Goal: Information Seeking & Learning: Compare options

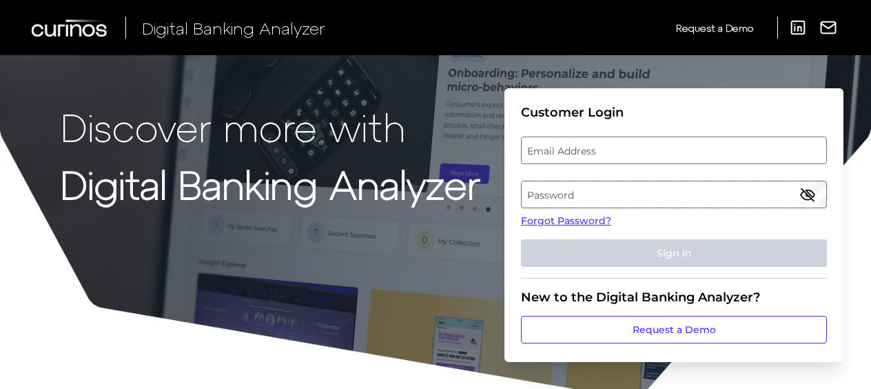
click at [591, 149] on label "Email Address" at bounding box center [674, 150] width 304 height 25
click at [591, 149] on input "email" at bounding box center [674, 150] width 306 height 28
type input "[EMAIL_ADDRESS][DOMAIN_NAME]"
click at [692, 195] on label "Password" at bounding box center [674, 194] width 304 height 25
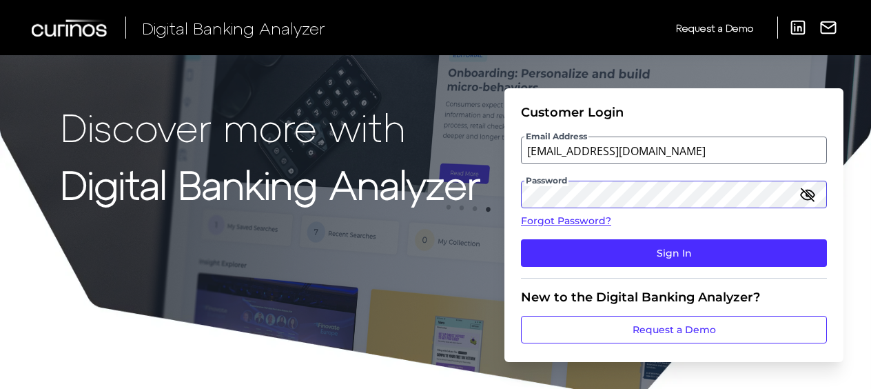
click at [521, 239] on button "Sign In" at bounding box center [674, 253] width 306 height 28
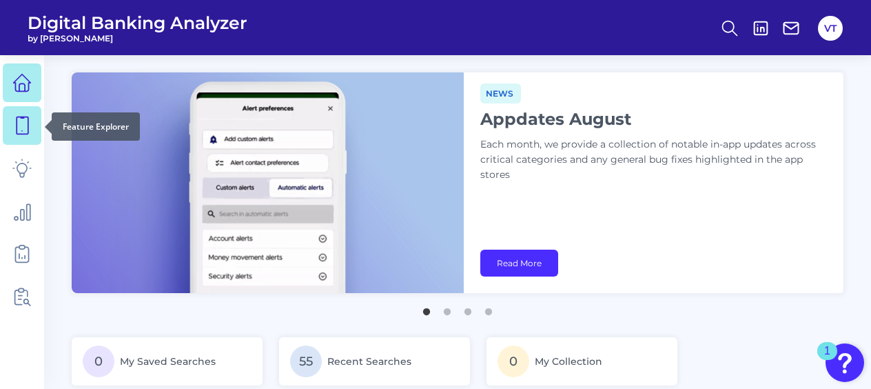
click at [24, 132] on icon at bounding box center [21, 125] width 19 height 19
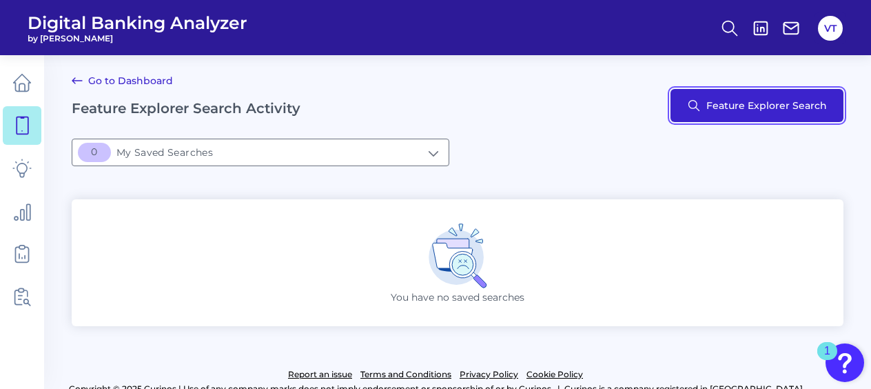
click at [688, 99] on button "Feature Explorer Search" at bounding box center [757, 105] width 173 height 33
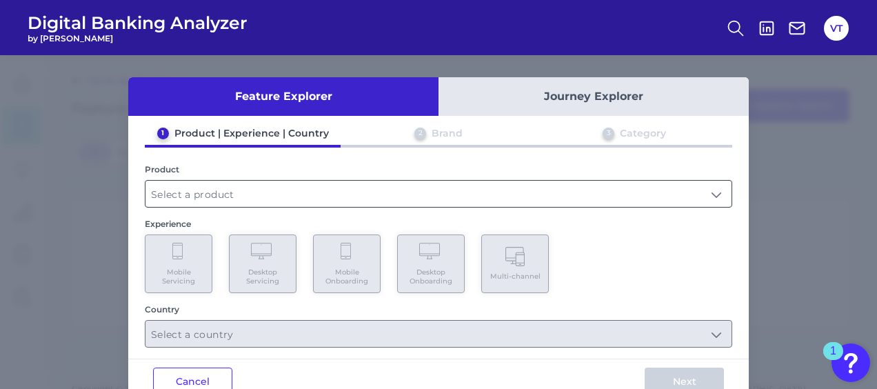
click at [504, 196] on input "text" at bounding box center [438, 194] width 586 height 26
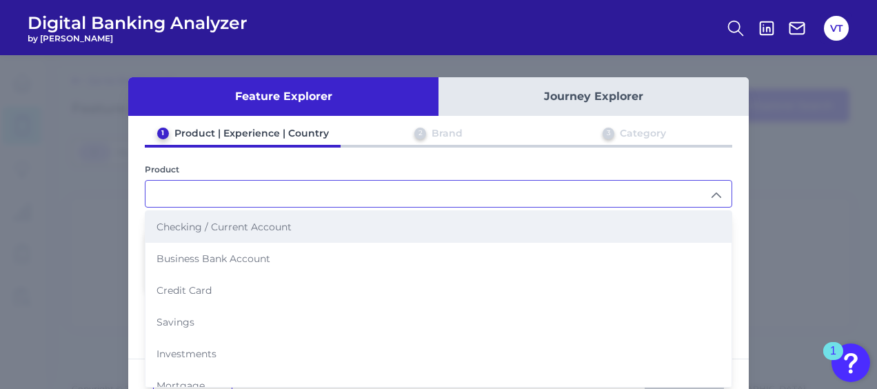
click at [442, 233] on li "Checking / Current Account" at bounding box center [438, 227] width 586 height 32
type input "Checking / Current Account"
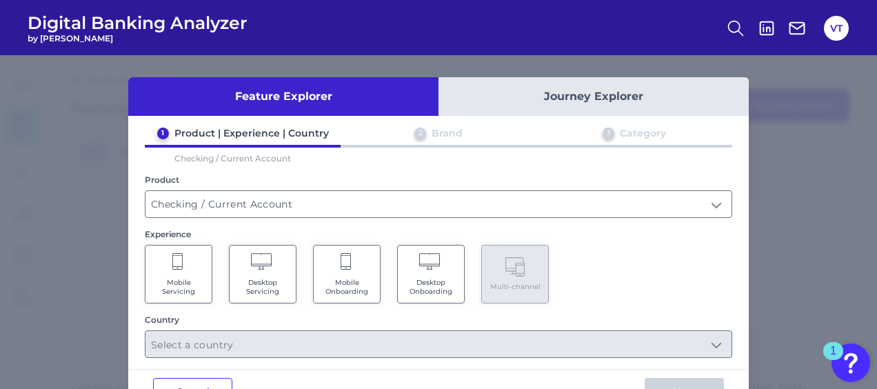
scroll to position [43, 0]
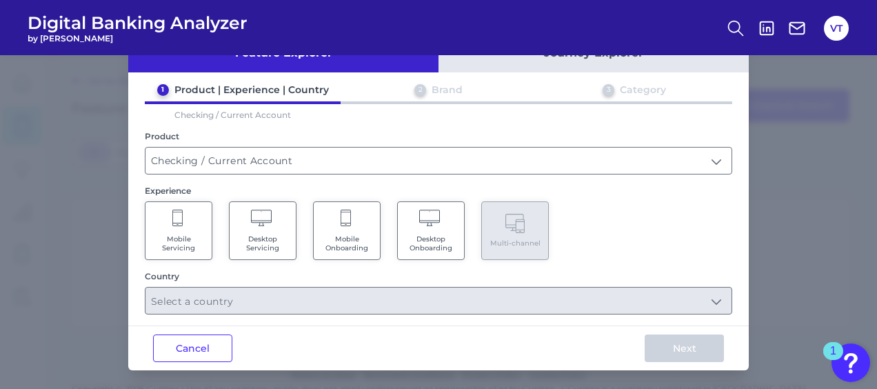
click at [354, 226] on Onboarding "Mobile Onboarding" at bounding box center [347, 230] width 68 height 59
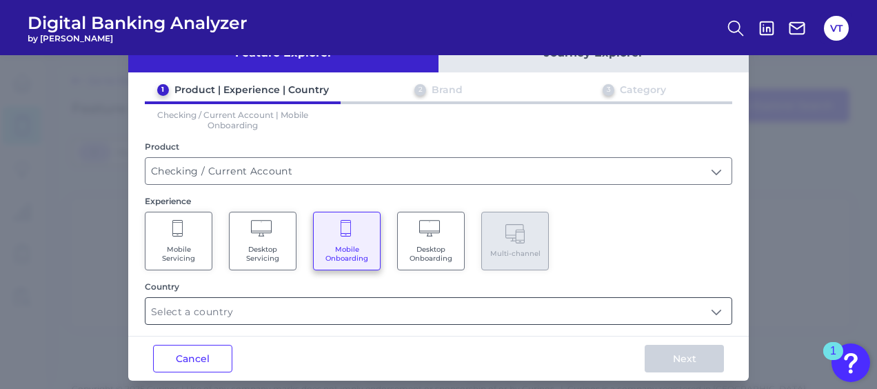
click at [473, 305] on input "text" at bounding box center [438, 311] width 586 height 26
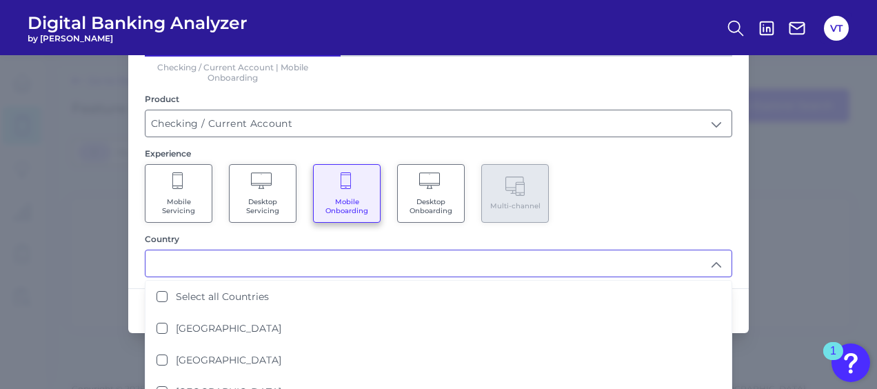
scroll to position [112, 0]
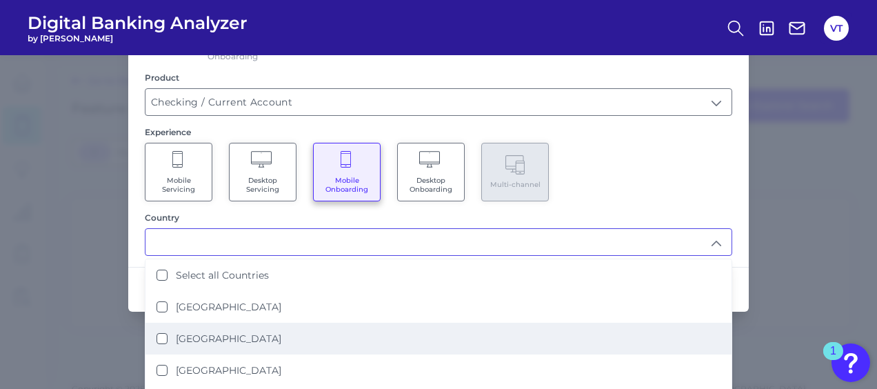
click at [295, 338] on li "[GEOGRAPHIC_DATA]" at bounding box center [438, 339] width 586 height 32
type input "[GEOGRAPHIC_DATA]"
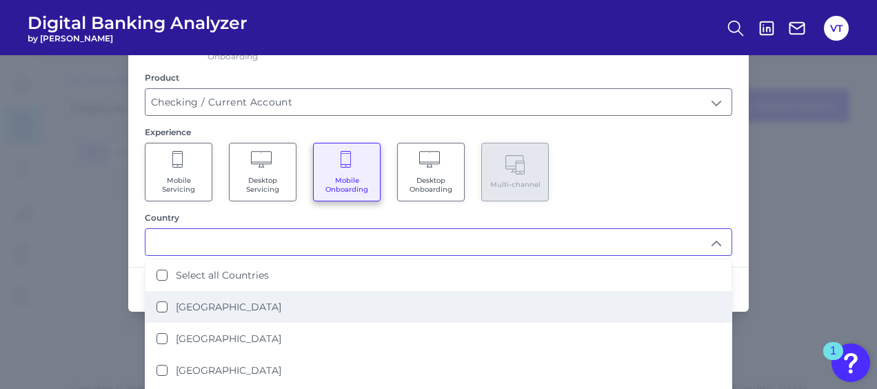
scroll to position [0, 0]
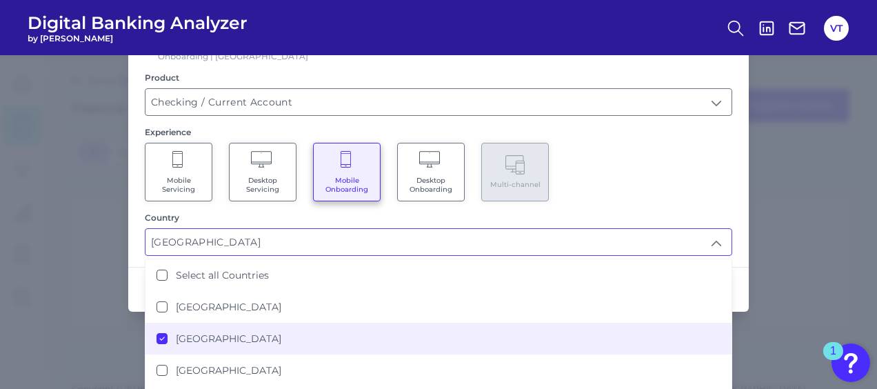
click at [669, 181] on div "Mobile Servicing Desktop Servicing Mobile Onboarding Desktop Onboarding Multi-c…" at bounding box center [438, 172] width 587 height 59
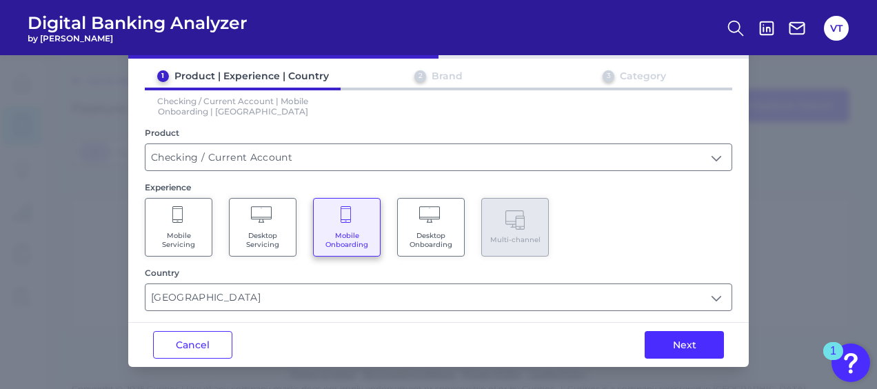
scroll to position [54, 0]
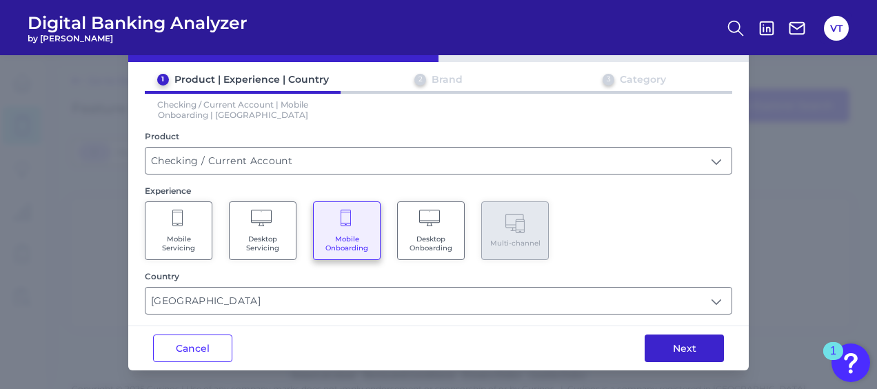
click at [692, 341] on button "Next" at bounding box center [683, 348] width 79 height 28
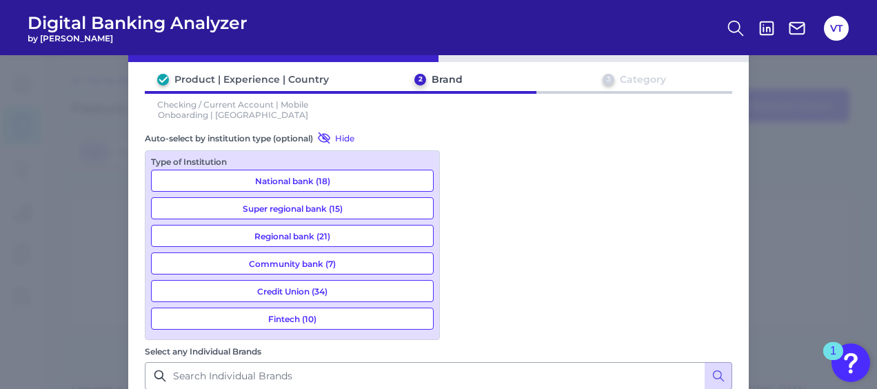
scroll to position [965, 0]
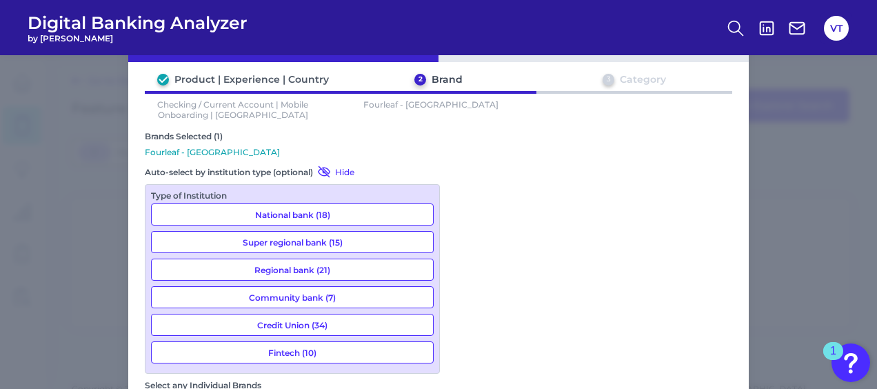
click at [636, 136] on div "Brands Selected (1)" at bounding box center [438, 136] width 587 height 10
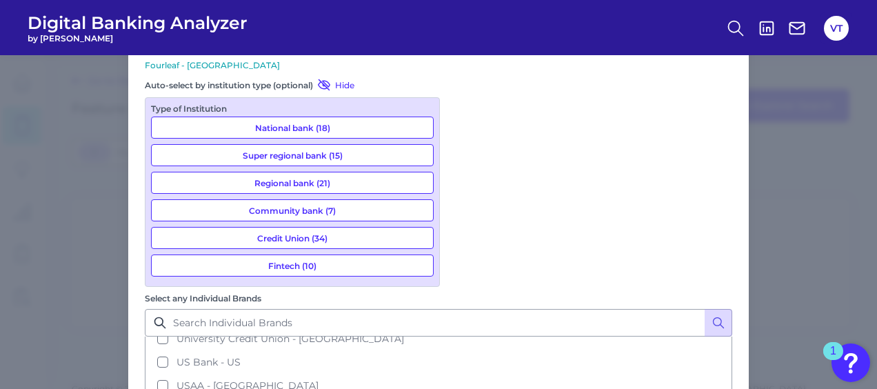
scroll to position [143, 0]
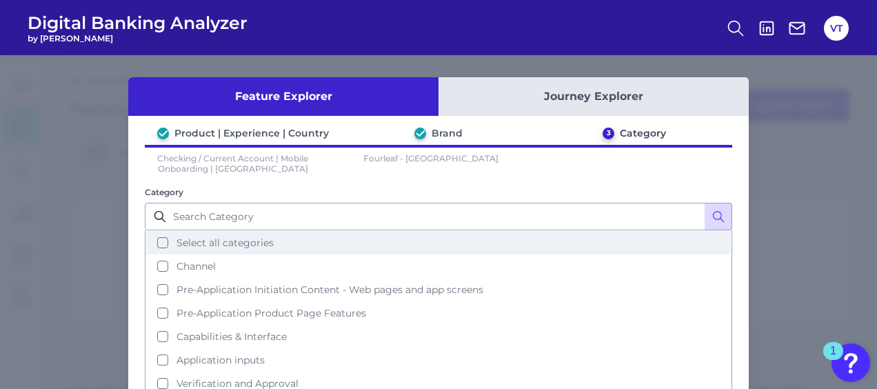
click at [264, 241] on span "Select all categories" at bounding box center [224, 242] width 97 height 12
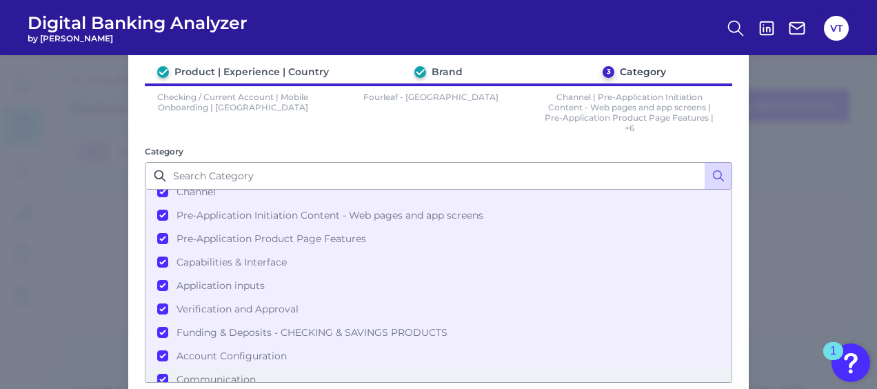
scroll to position [130, 0]
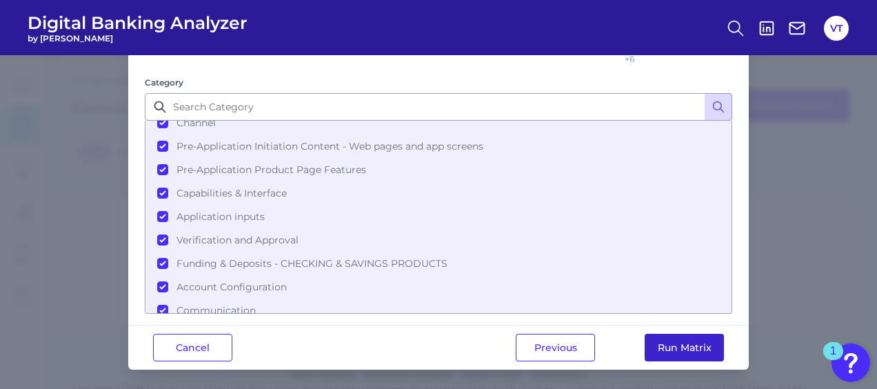
click at [700, 345] on button "Run Matrix" at bounding box center [683, 348] width 79 height 28
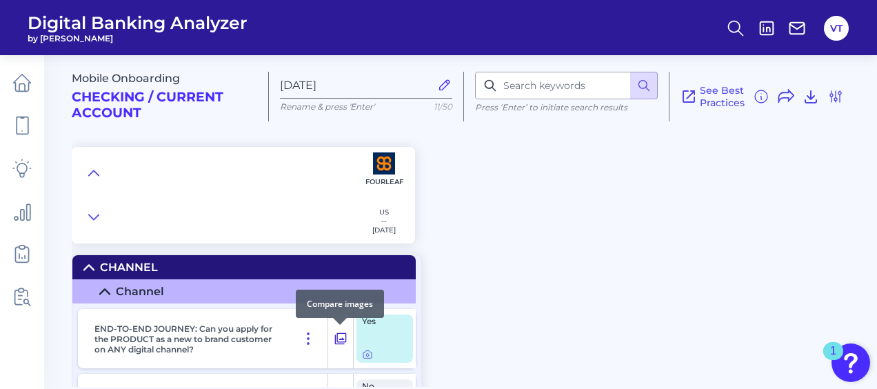
click at [340, 332] on icon at bounding box center [341, 338] width 14 height 17
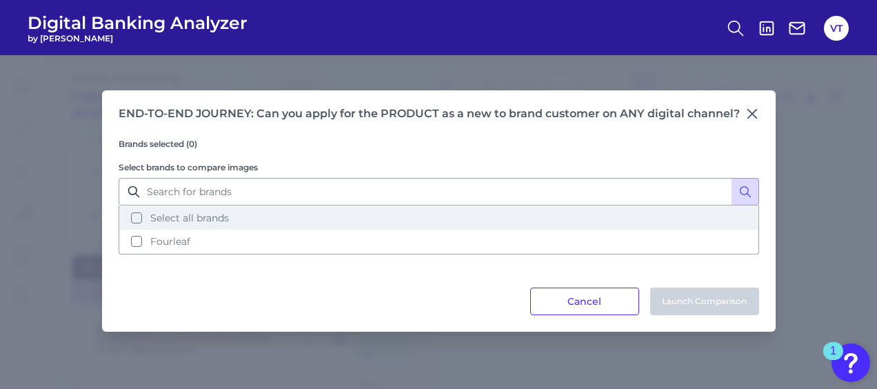
click at [232, 225] on button "Select all brands" at bounding box center [438, 217] width 637 height 23
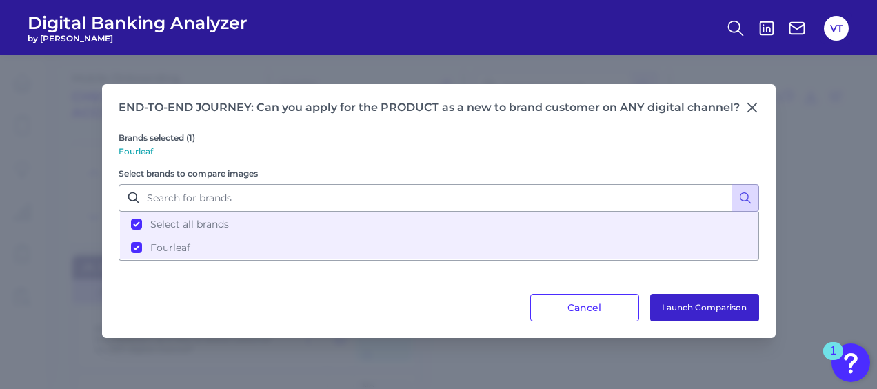
click at [707, 305] on button "Launch Comparison" at bounding box center [704, 308] width 109 height 28
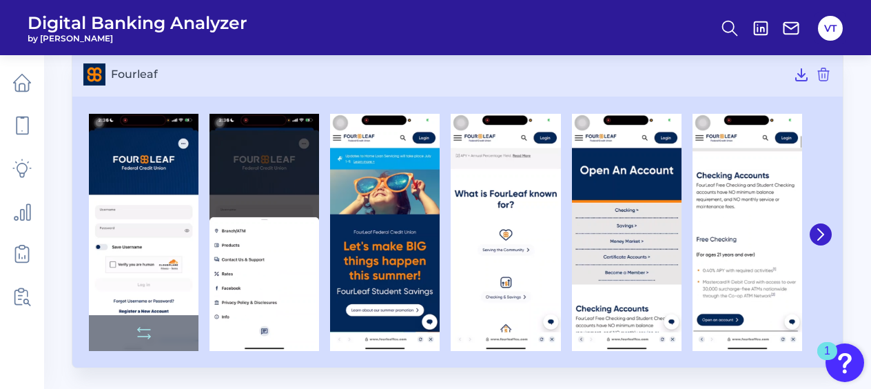
scroll to position [96, 0]
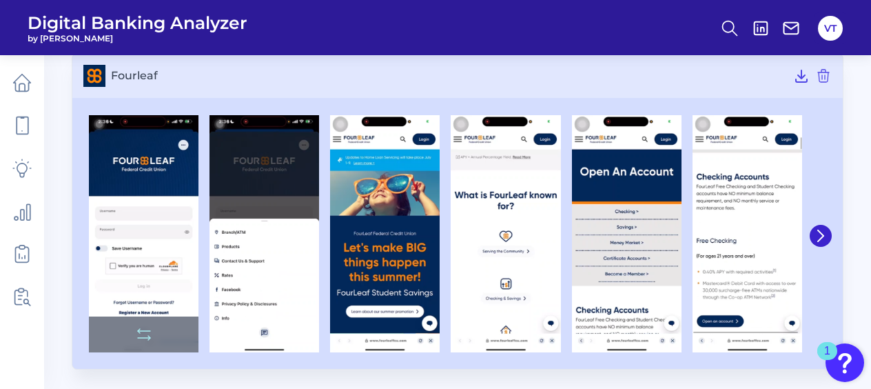
click at [174, 267] on img at bounding box center [144, 233] width 110 height 237
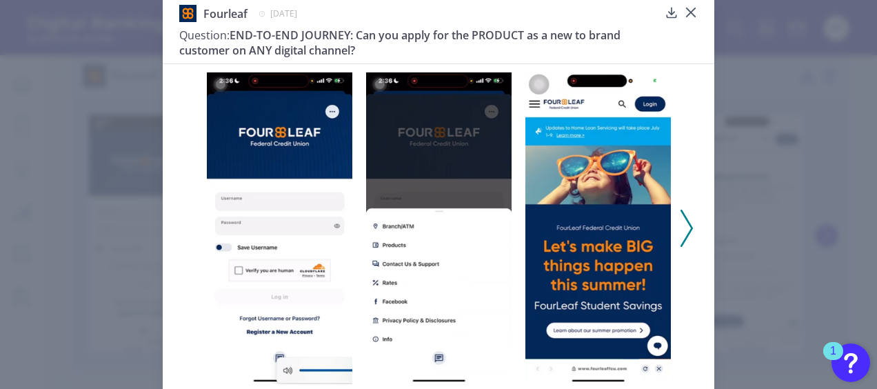
click at [685, 227] on icon at bounding box center [686, 227] width 12 height 37
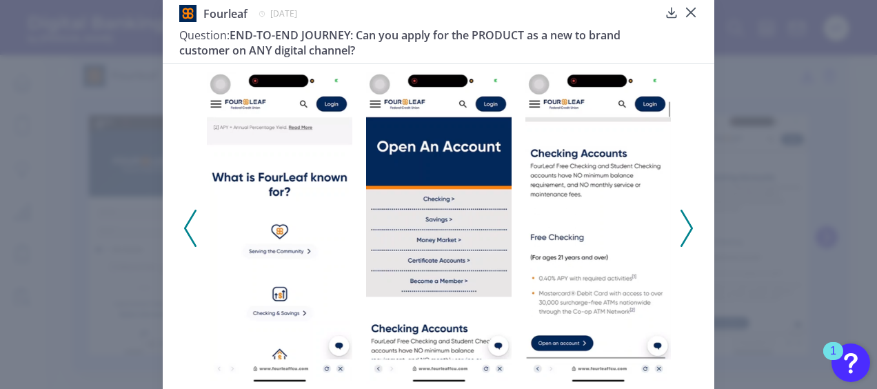
click at [178, 236] on div at bounding box center [438, 223] width 551 height 320
click at [187, 233] on icon at bounding box center [190, 227] width 12 height 37
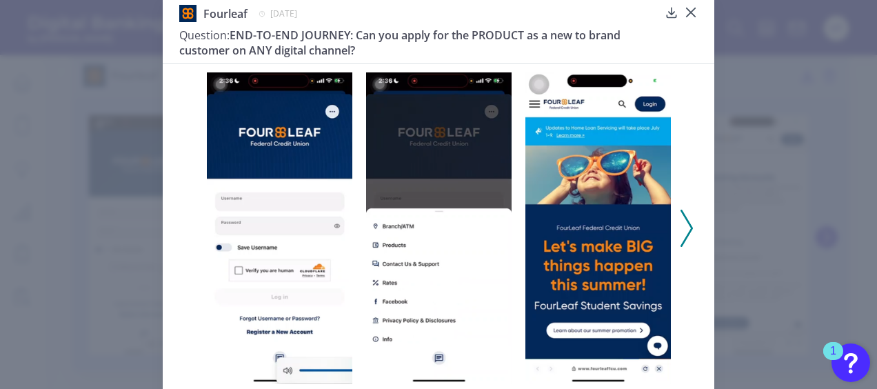
click at [689, 232] on icon at bounding box center [686, 227] width 12 height 37
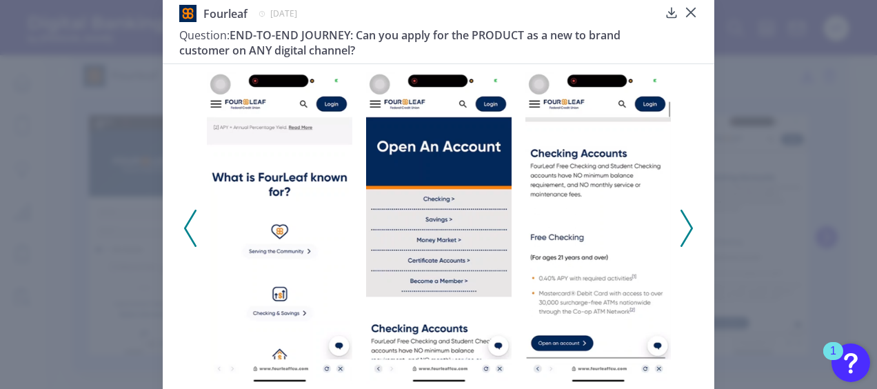
click at [689, 232] on icon at bounding box center [686, 227] width 12 height 37
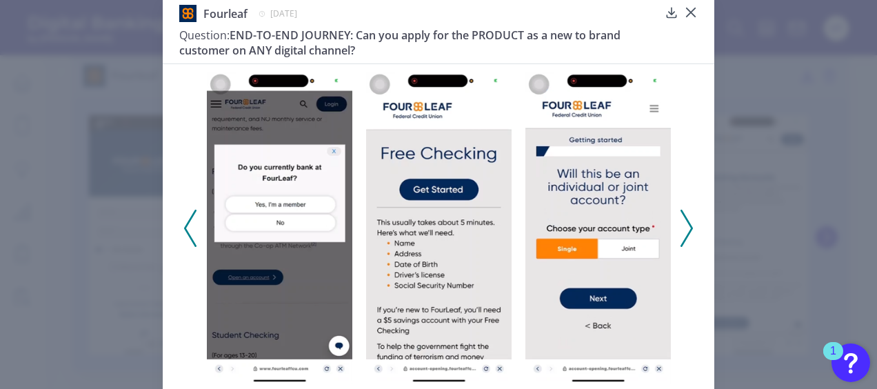
click at [688, 232] on icon at bounding box center [686, 227] width 12 height 37
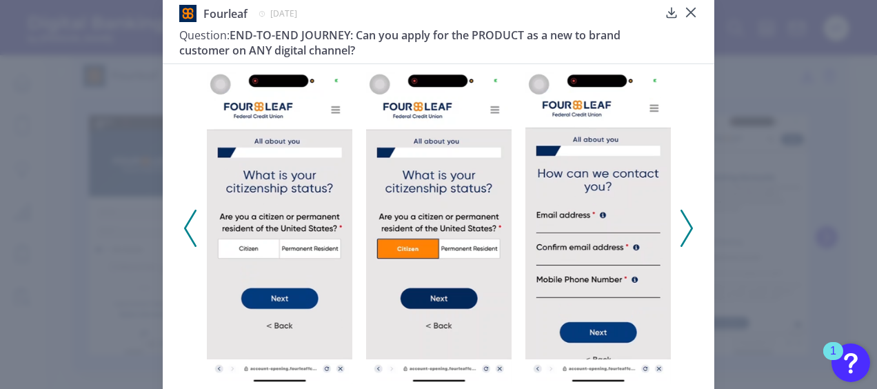
click at [187, 236] on polyline at bounding box center [190, 227] width 10 height 35
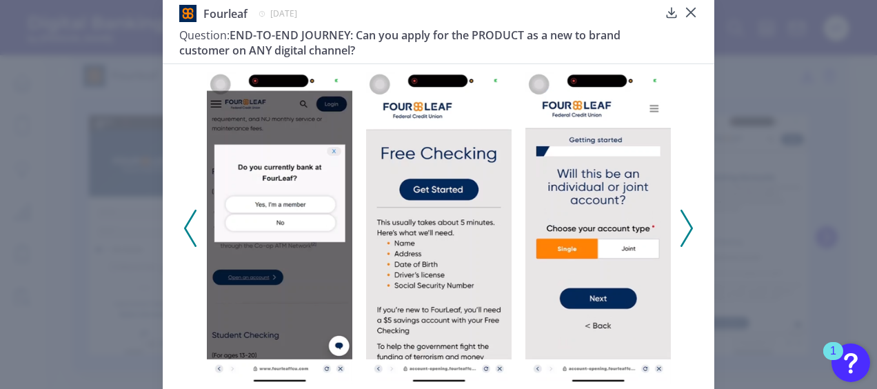
click at [187, 236] on polyline at bounding box center [190, 227] width 10 height 35
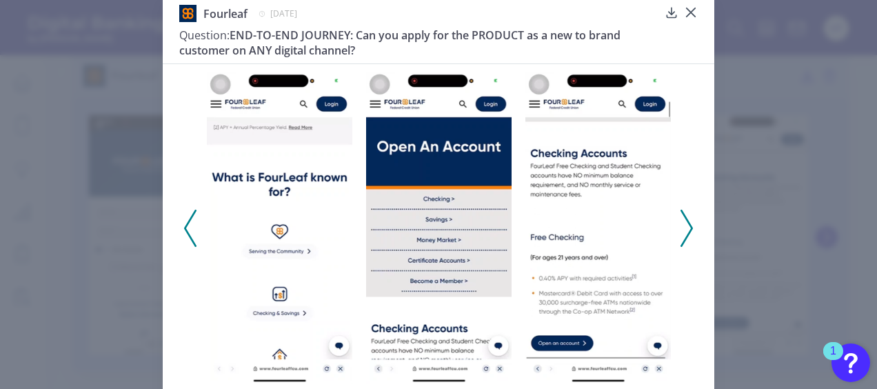
click at [187, 236] on polyline at bounding box center [190, 227] width 10 height 35
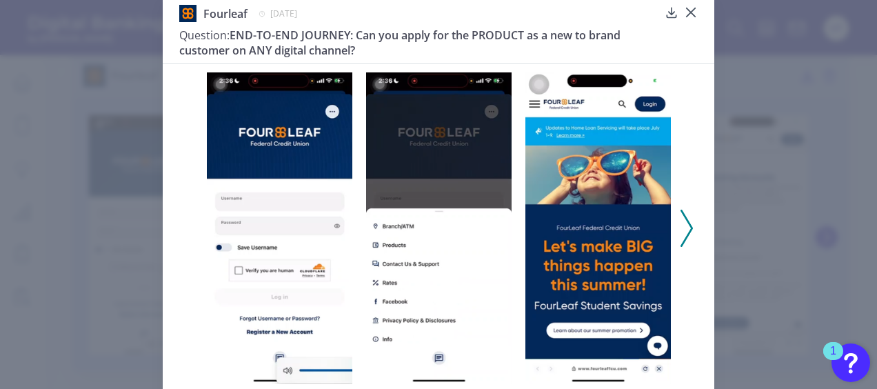
click at [686, 219] on icon at bounding box center [686, 227] width 12 height 37
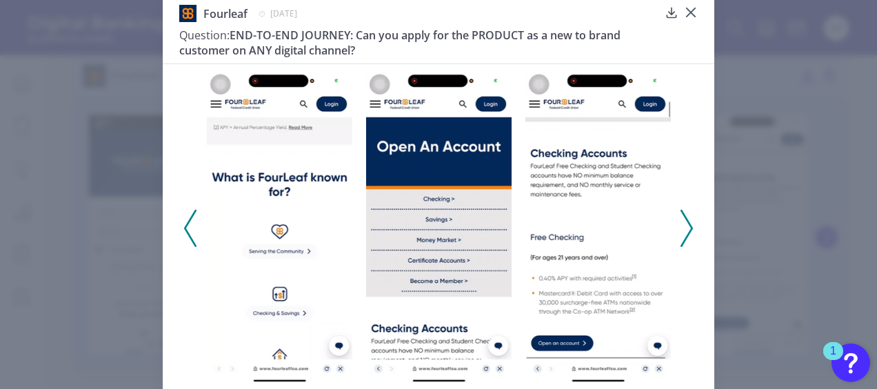
click at [184, 217] on icon at bounding box center [190, 227] width 12 height 37
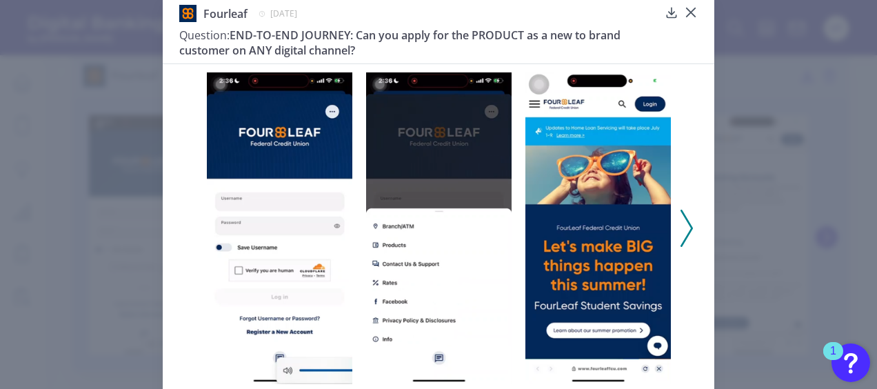
click at [688, 216] on icon at bounding box center [686, 227] width 12 height 37
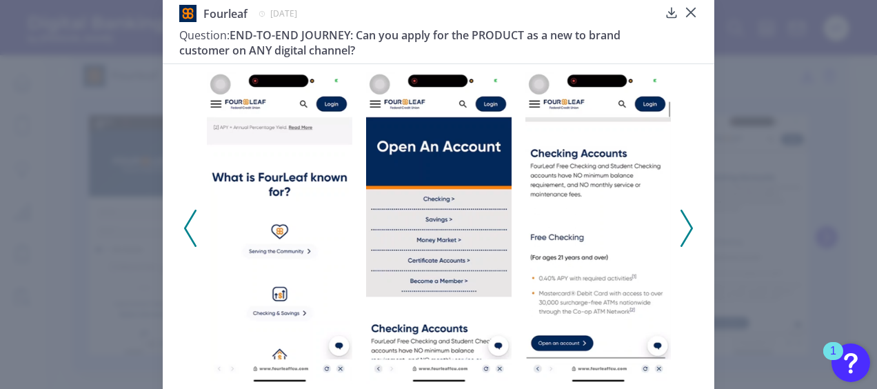
click at [682, 216] on polyline at bounding box center [686, 227] width 10 height 35
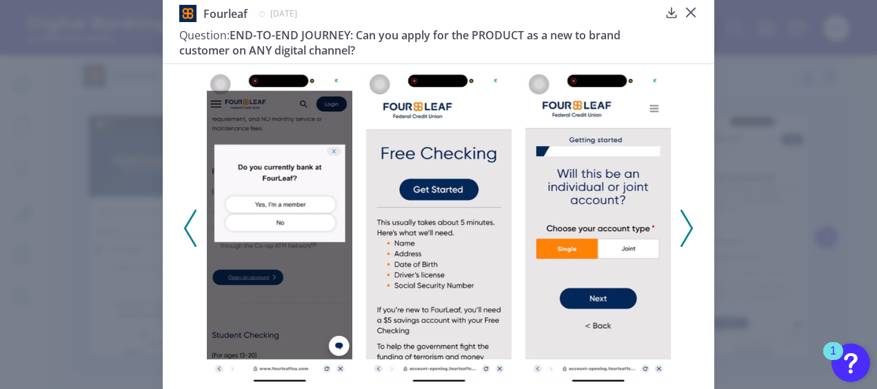
click at [684, 227] on icon at bounding box center [686, 227] width 12 height 37
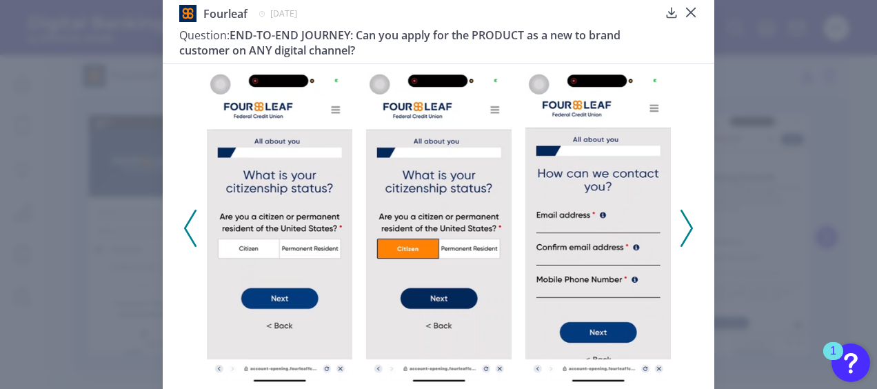
click at [684, 227] on icon at bounding box center [686, 227] width 12 height 37
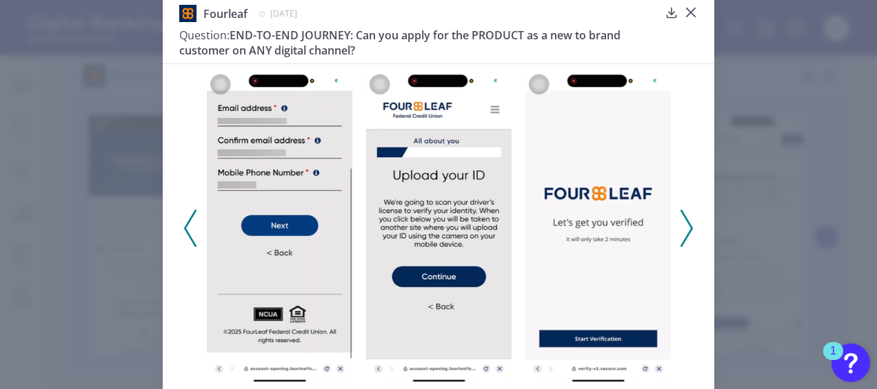
click at [684, 227] on icon at bounding box center [686, 227] width 12 height 37
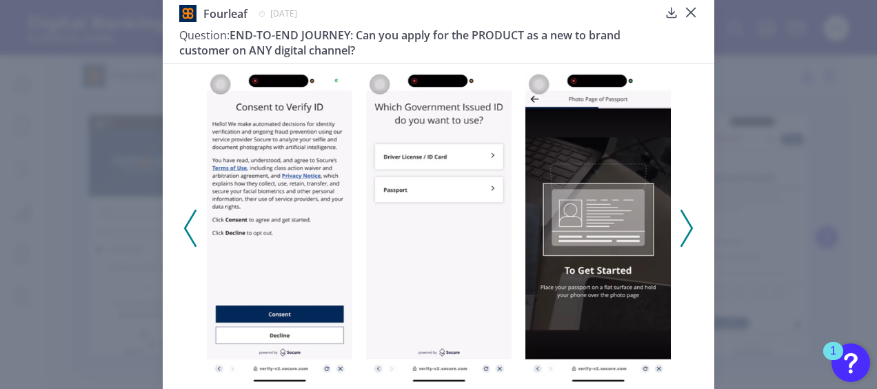
click at [684, 227] on icon at bounding box center [686, 227] width 12 height 37
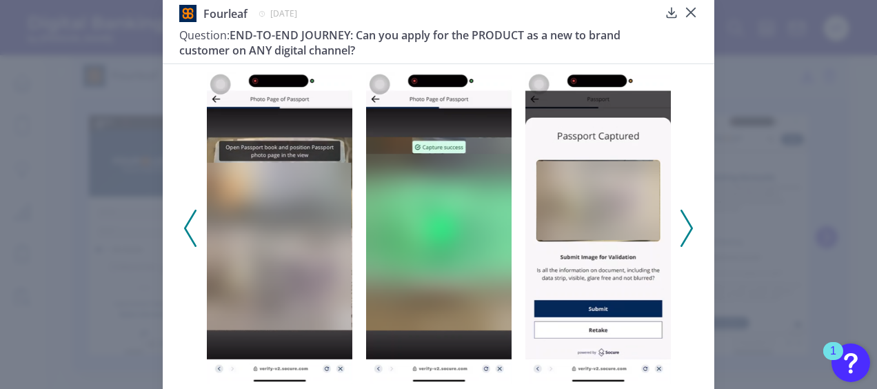
click at [185, 241] on icon at bounding box center [190, 227] width 12 height 37
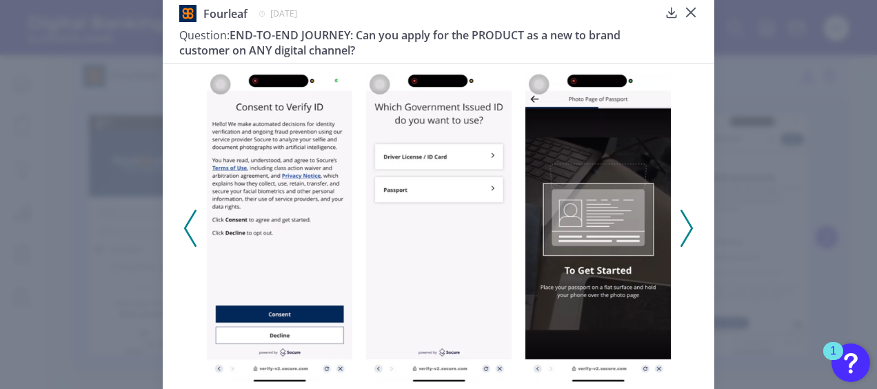
click at [688, 229] on polyline at bounding box center [686, 227] width 10 height 35
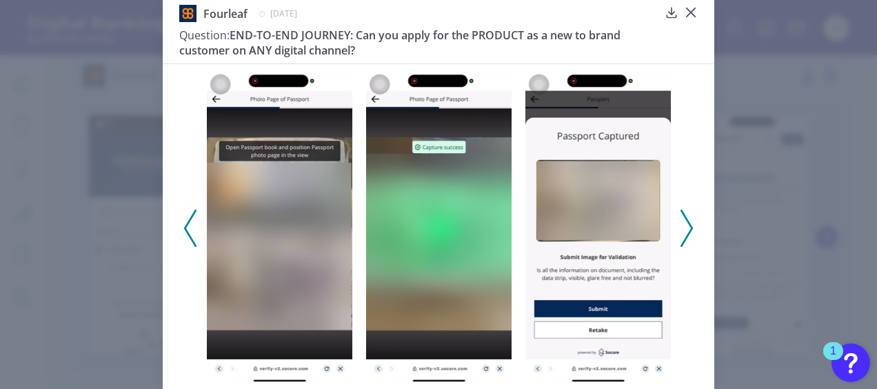
click at [688, 229] on polyline at bounding box center [686, 227] width 10 height 35
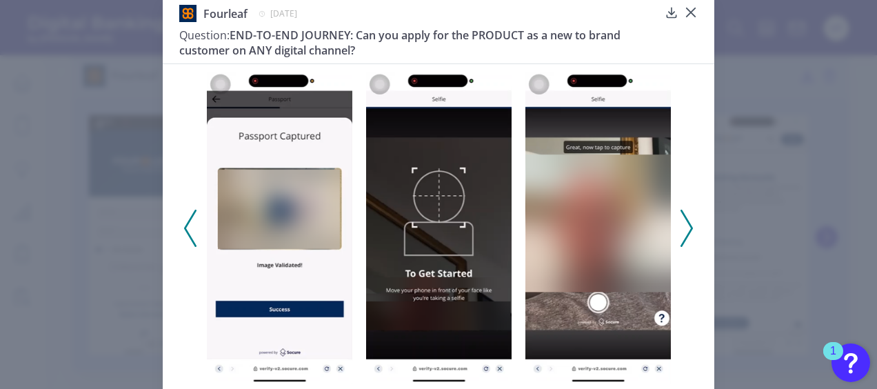
click at [688, 229] on polyline at bounding box center [686, 227] width 10 height 35
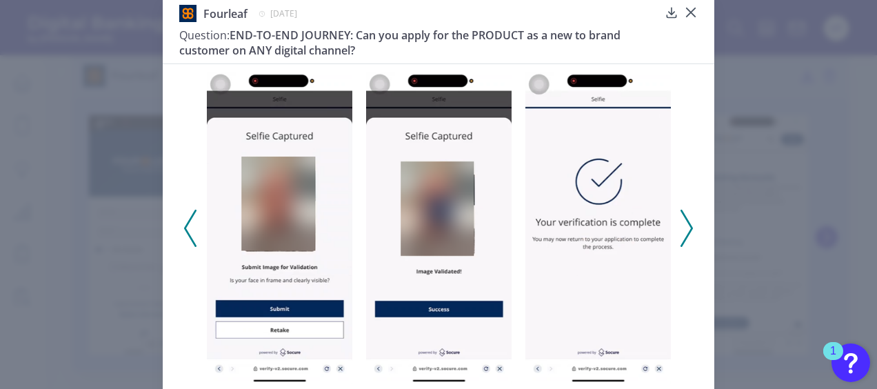
click at [688, 229] on polyline at bounding box center [686, 227] width 10 height 35
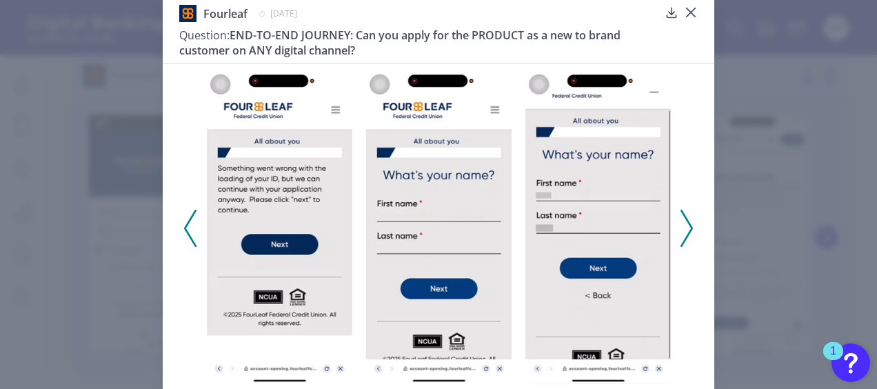
click at [688, 229] on polyline at bounding box center [686, 227] width 10 height 35
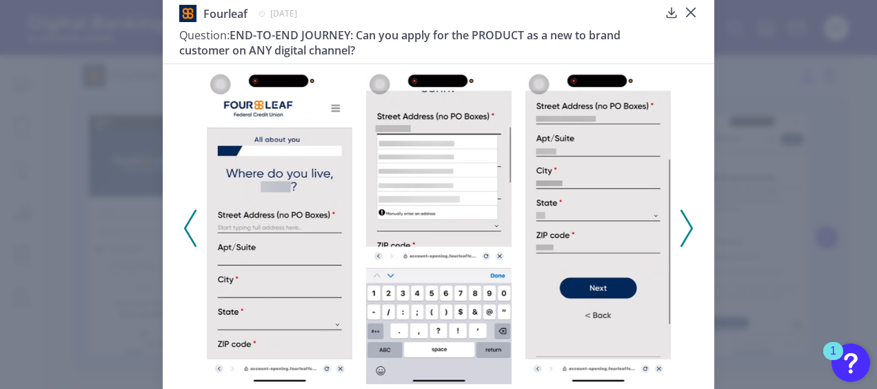
drag, startPoint x: 688, startPoint y: 229, endPoint x: 703, endPoint y: 222, distance: 17.0
click at [703, 222] on div at bounding box center [438, 223] width 551 height 320
click at [692, 231] on div at bounding box center [438, 223] width 551 height 320
click at [687, 234] on icon at bounding box center [686, 227] width 12 height 37
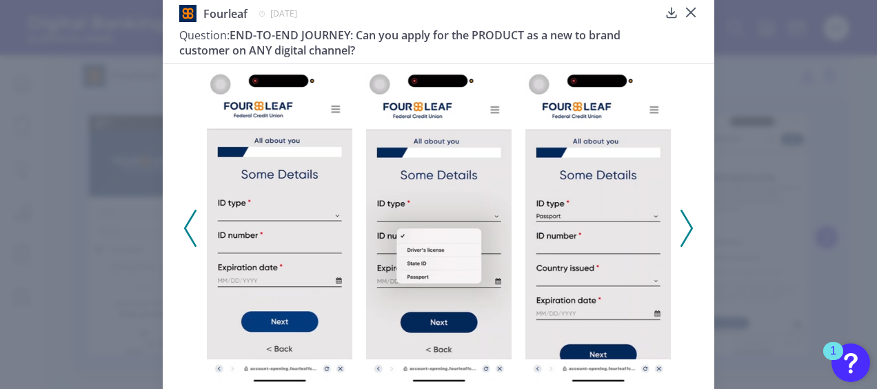
click at [184, 223] on icon at bounding box center [190, 227] width 12 height 37
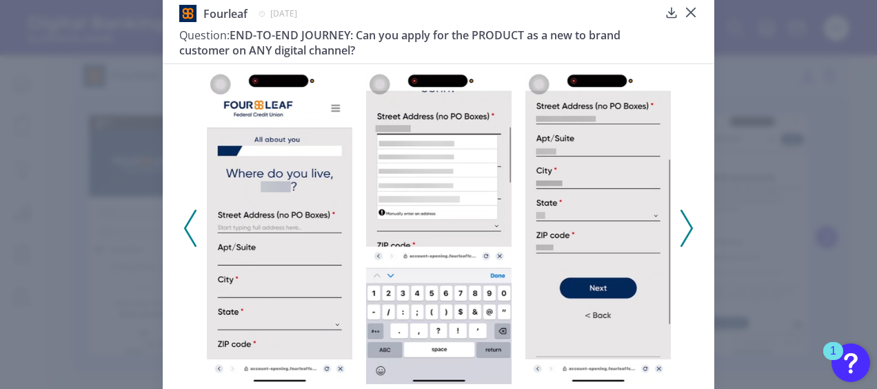
click at [686, 211] on icon at bounding box center [686, 227] width 12 height 37
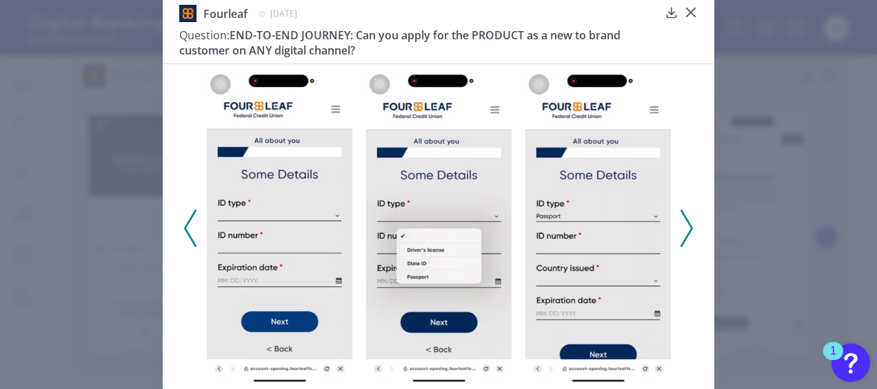
click at [686, 218] on icon at bounding box center [686, 227] width 12 height 37
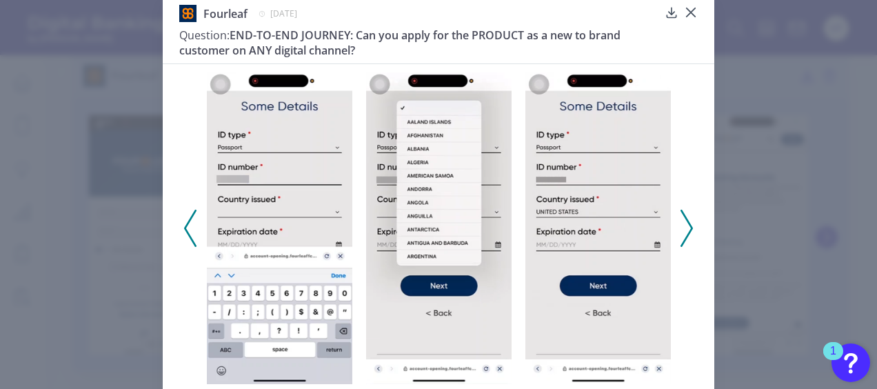
click at [686, 218] on icon at bounding box center [686, 227] width 12 height 37
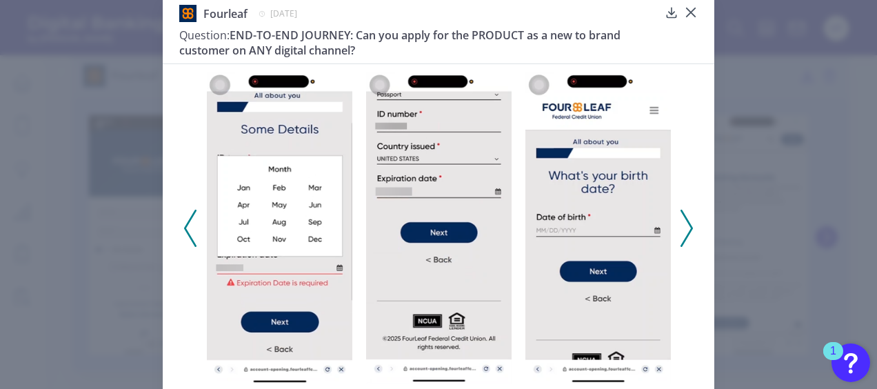
click at [686, 218] on icon at bounding box center [686, 227] width 12 height 37
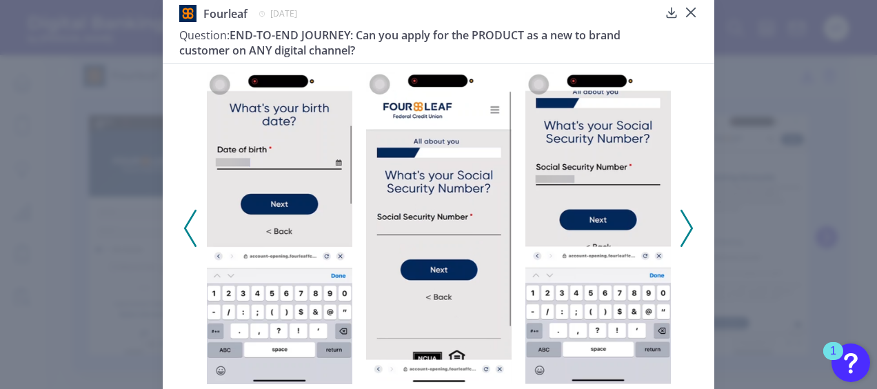
click at [686, 218] on icon at bounding box center [686, 227] width 12 height 37
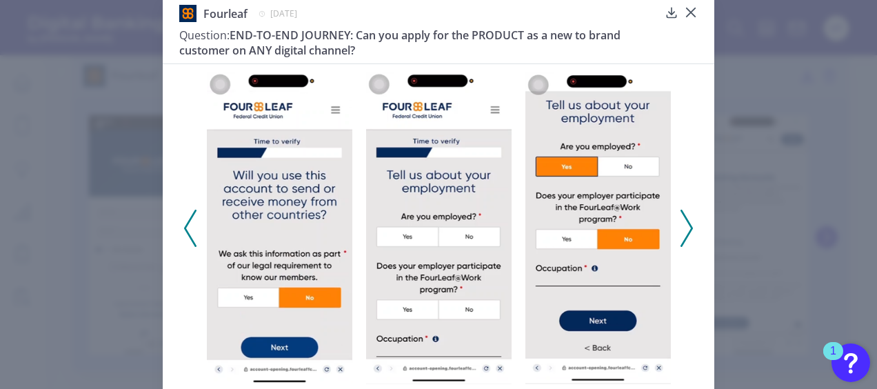
click at [686, 218] on icon at bounding box center [686, 227] width 12 height 37
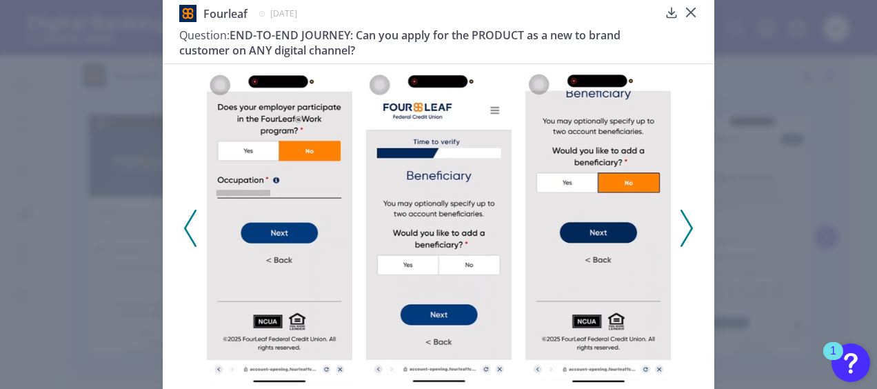
click at [686, 218] on icon at bounding box center [686, 227] width 12 height 37
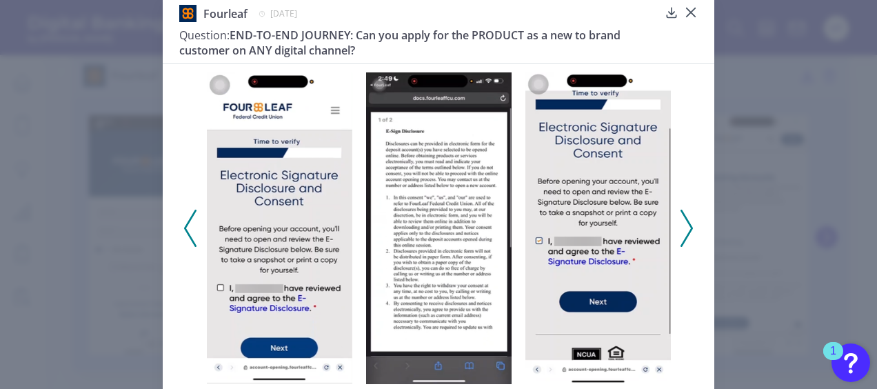
click at [191, 223] on icon at bounding box center [190, 227] width 12 height 37
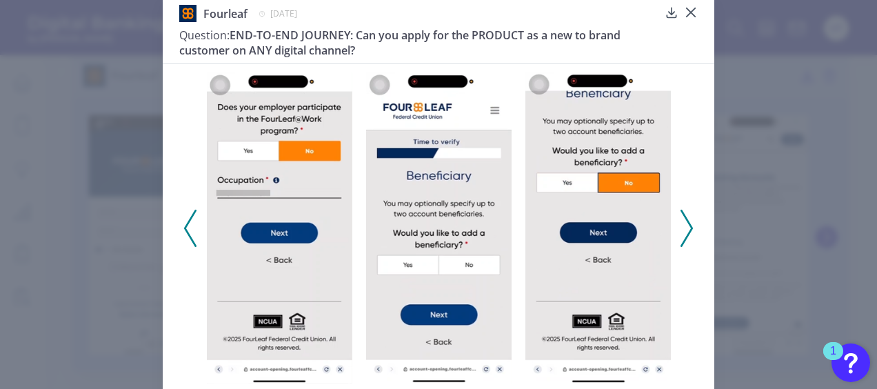
click at [692, 221] on div at bounding box center [438, 223] width 551 height 320
click at [690, 222] on button at bounding box center [686, 227] width 14 height 37
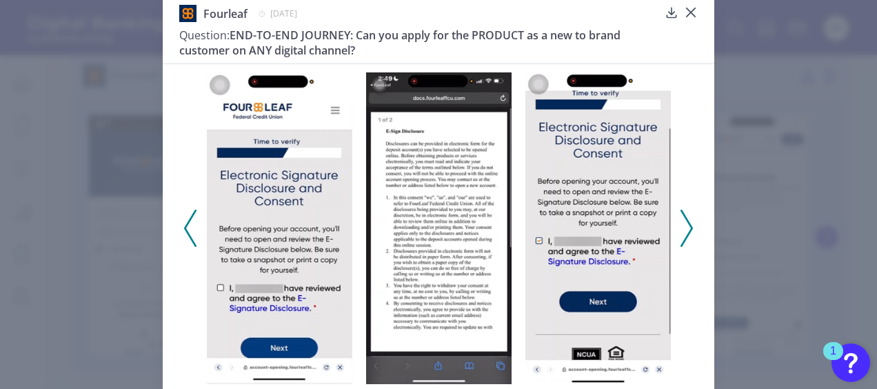
click at [689, 223] on icon at bounding box center [686, 227] width 12 height 37
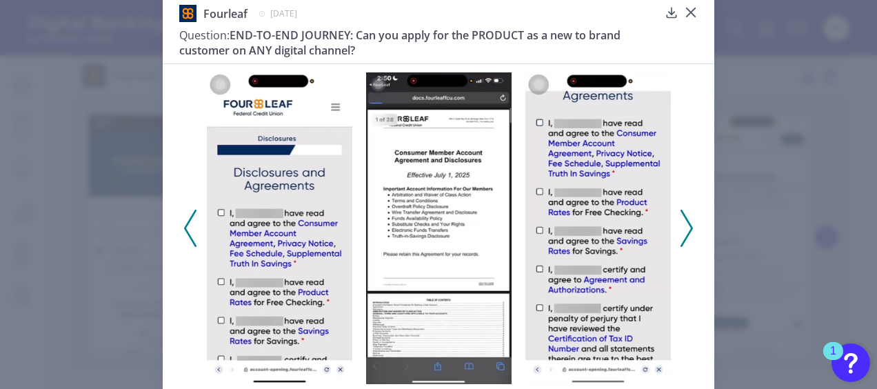
click at [689, 223] on icon at bounding box center [686, 227] width 12 height 37
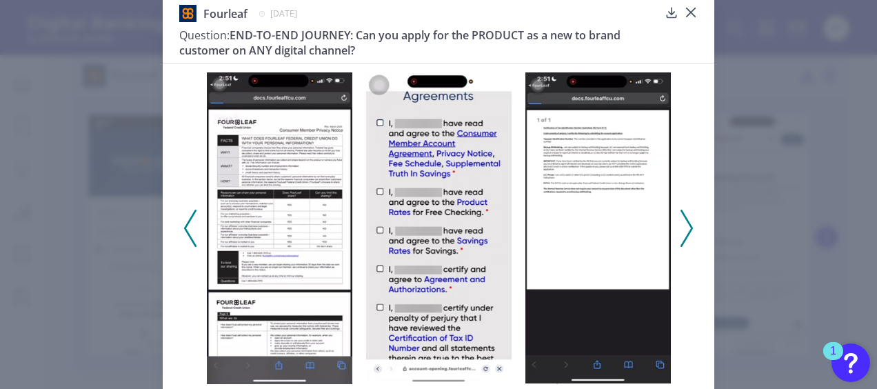
click at [689, 223] on icon at bounding box center [686, 227] width 12 height 37
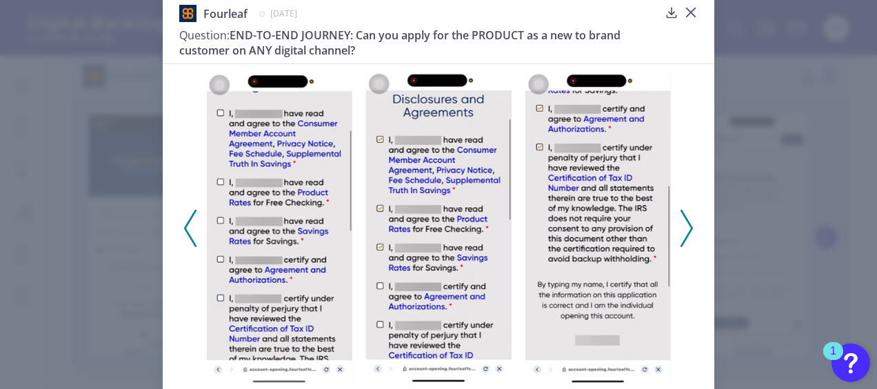
click at [689, 223] on icon at bounding box center [686, 227] width 12 height 37
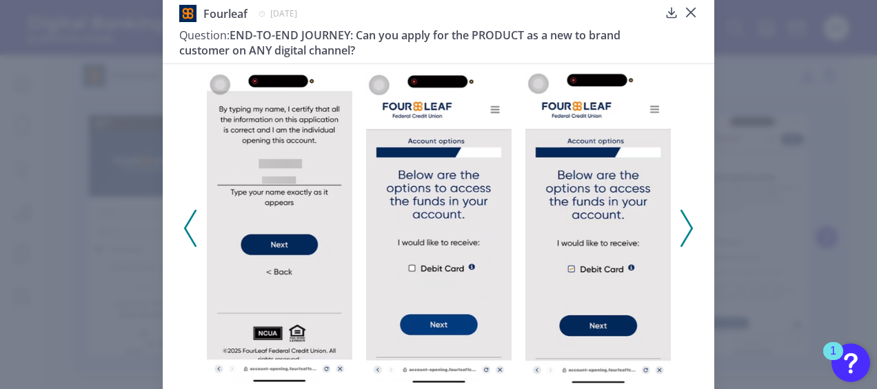
click at [683, 221] on icon at bounding box center [686, 227] width 12 height 37
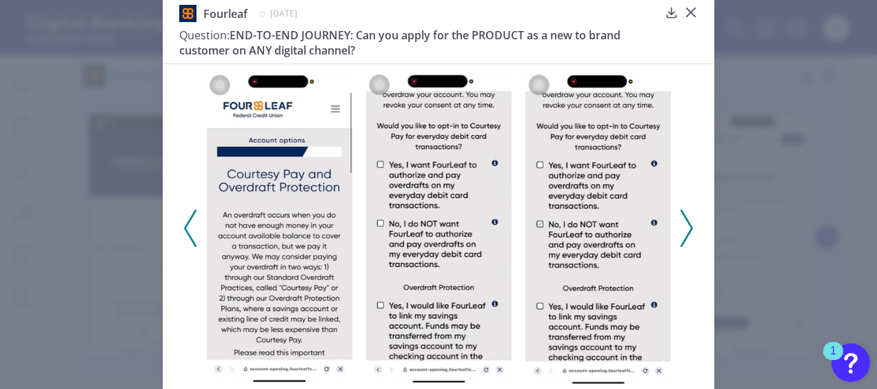
click at [683, 221] on icon at bounding box center [686, 227] width 12 height 37
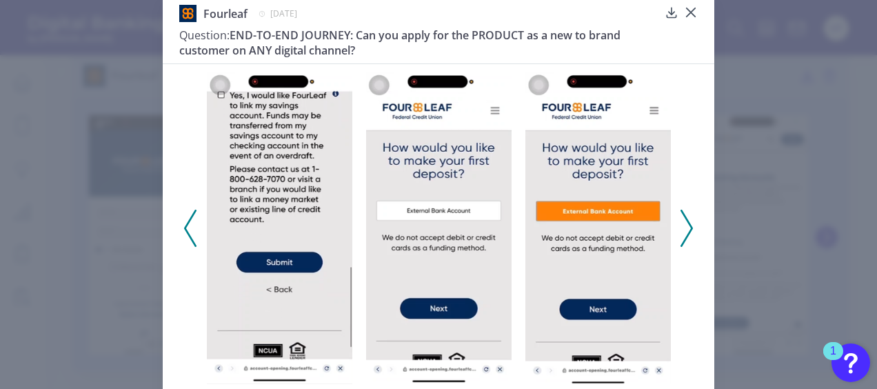
click at [691, 223] on div at bounding box center [438, 223] width 551 height 320
click at [684, 227] on icon at bounding box center [686, 227] width 12 height 37
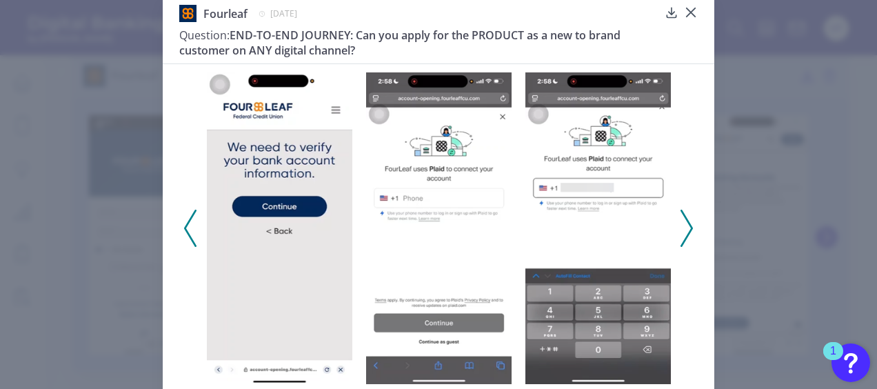
click at [187, 236] on icon at bounding box center [190, 227] width 12 height 37
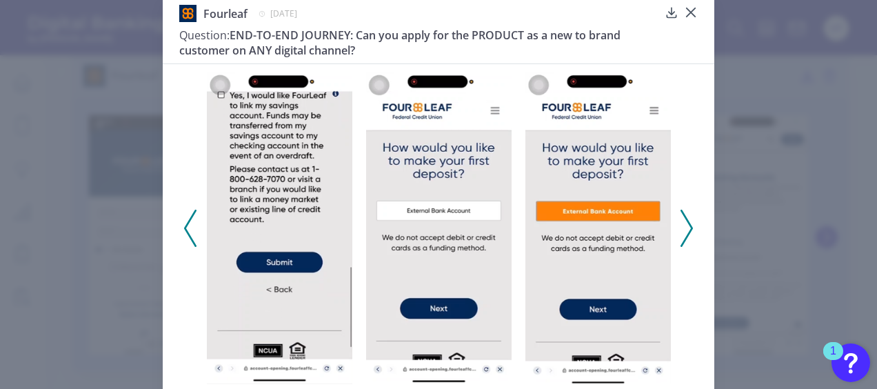
click at [187, 236] on icon at bounding box center [190, 227] width 12 height 37
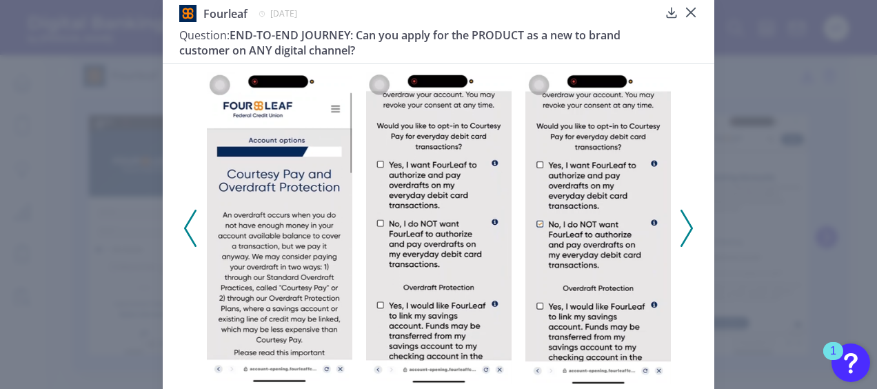
click at [684, 228] on icon at bounding box center [686, 227] width 12 height 37
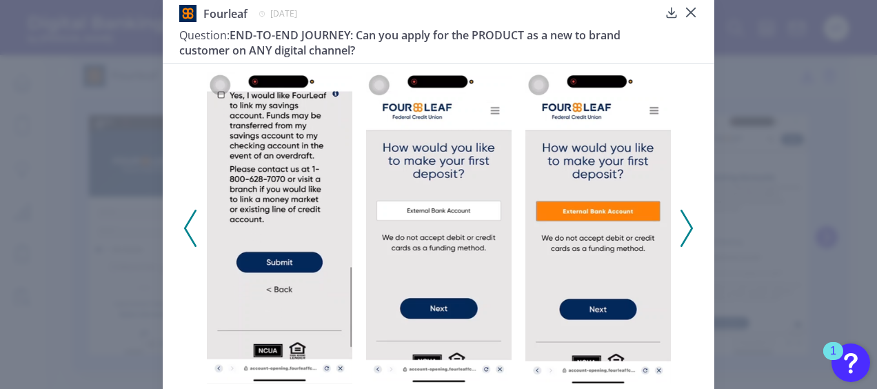
click at [684, 228] on icon at bounding box center [686, 227] width 12 height 37
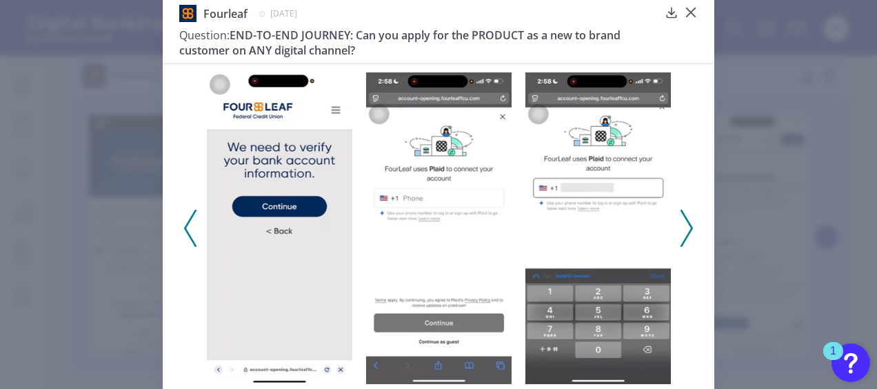
click at [684, 227] on icon at bounding box center [686, 227] width 12 height 37
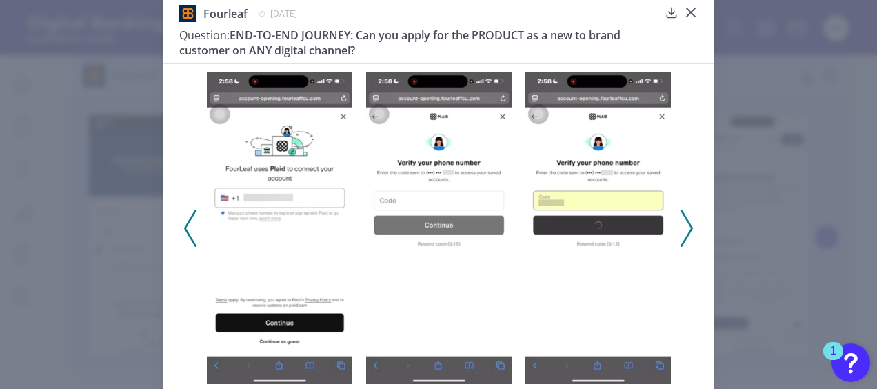
click at [684, 227] on icon at bounding box center [686, 227] width 12 height 37
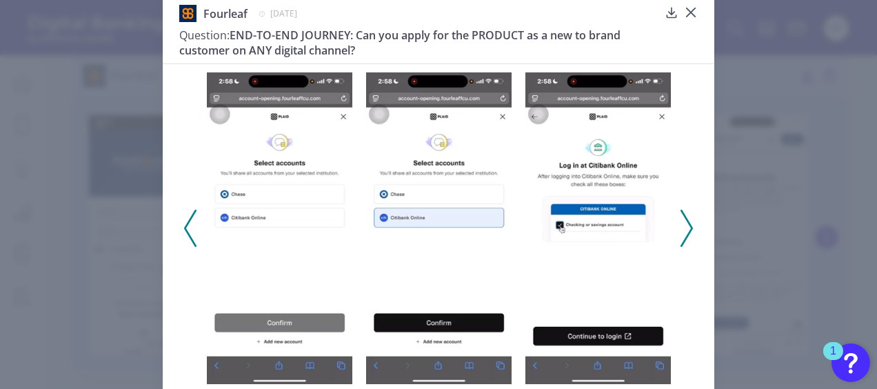
click at [189, 237] on icon at bounding box center [190, 227] width 12 height 37
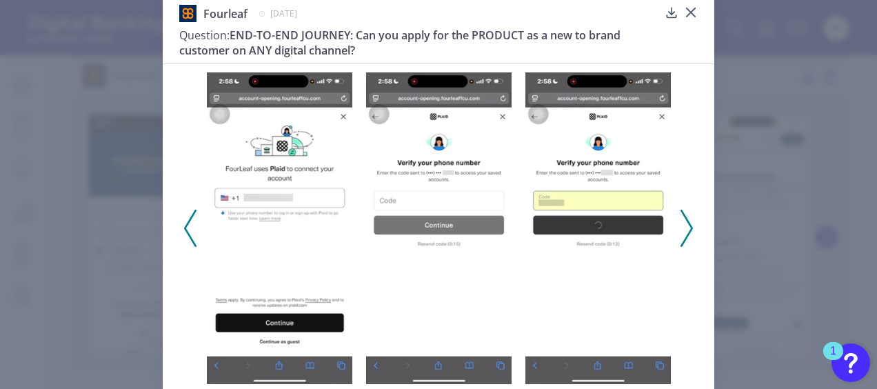
click at [189, 237] on icon at bounding box center [190, 227] width 12 height 37
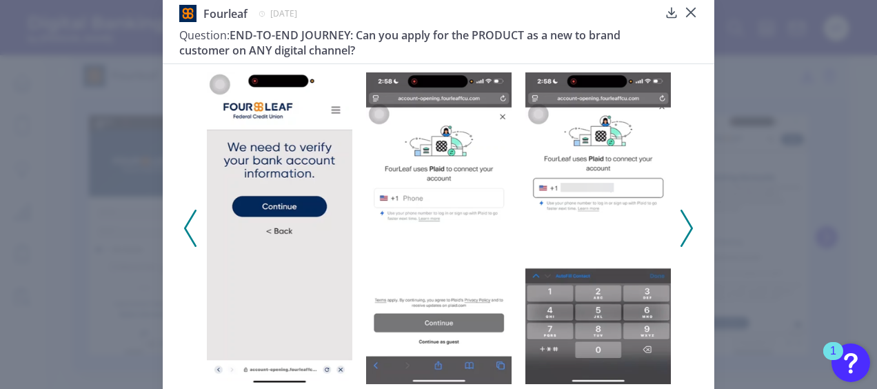
click at [689, 228] on polyline at bounding box center [686, 227] width 10 height 35
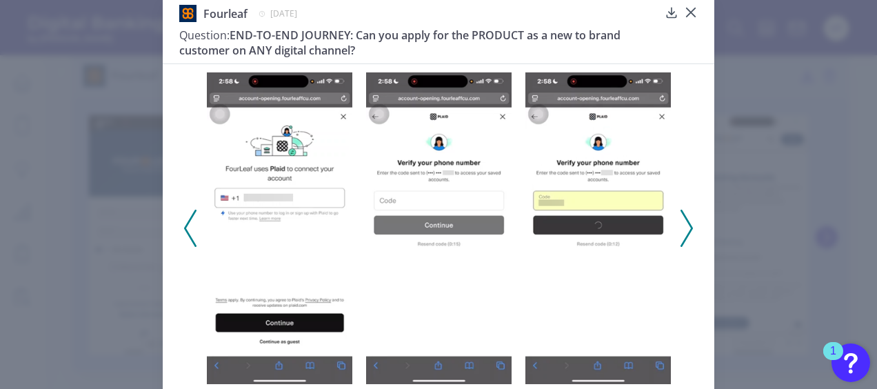
click at [689, 228] on polyline at bounding box center [686, 227] width 10 height 35
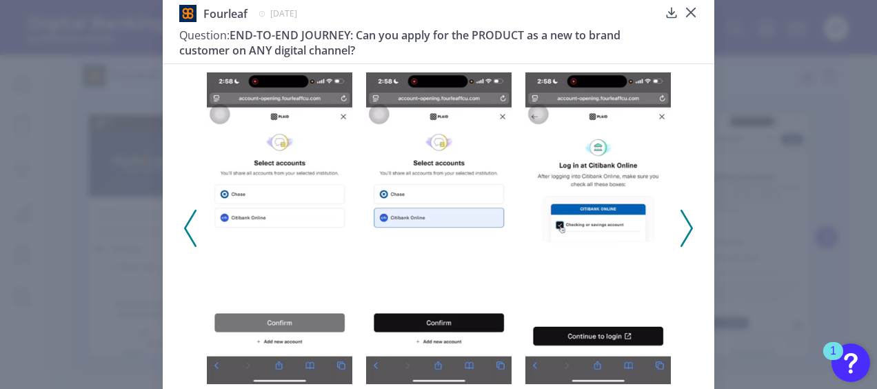
click at [689, 228] on polyline at bounding box center [686, 227] width 10 height 35
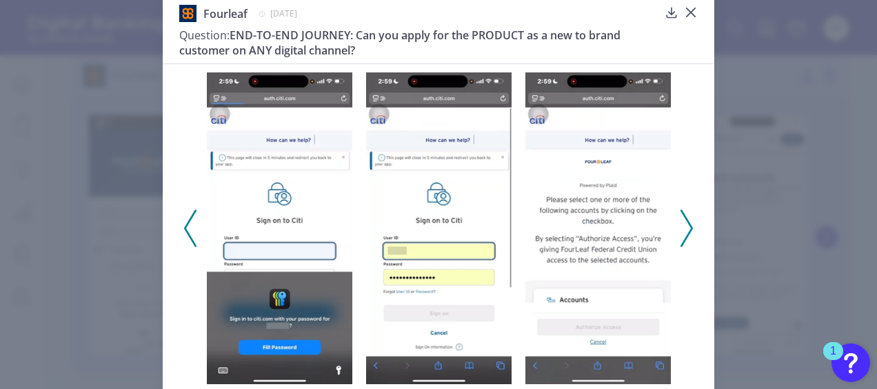
click at [689, 229] on icon at bounding box center [686, 227] width 12 height 37
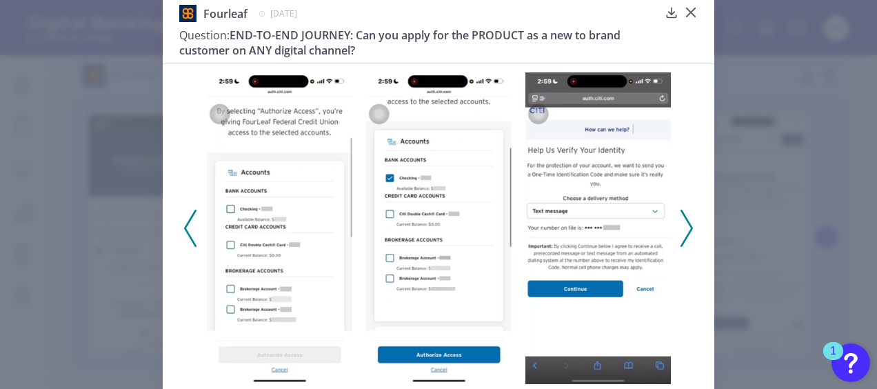
click at [689, 229] on icon at bounding box center [686, 227] width 12 height 37
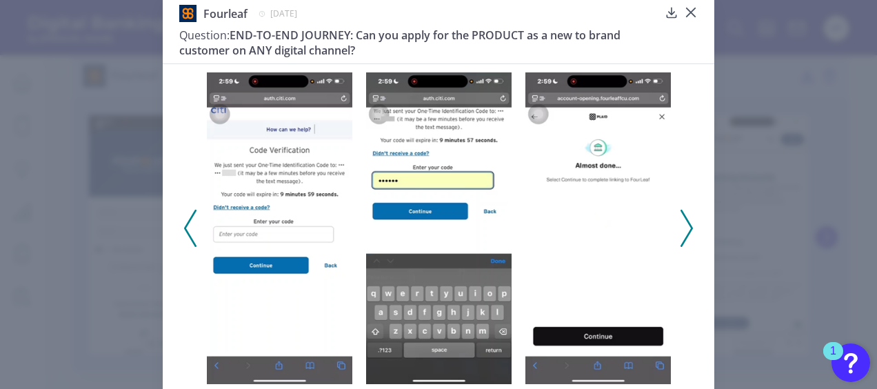
click at [689, 229] on icon at bounding box center [686, 227] width 12 height 37
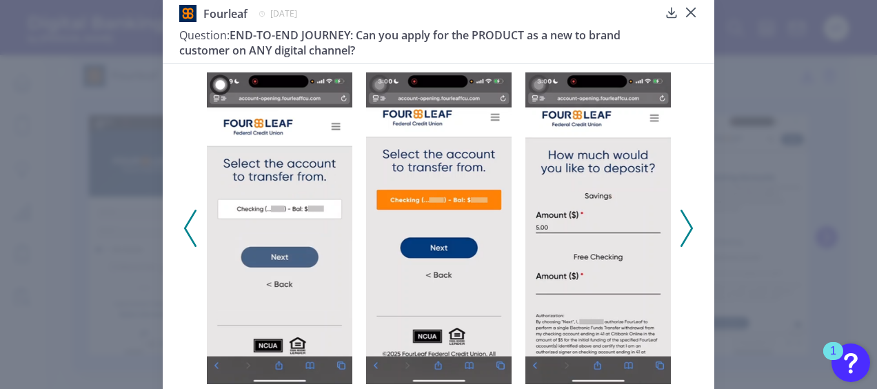
click at [689, 229] on icon at bounding box center [686, 227] width 12 height 37
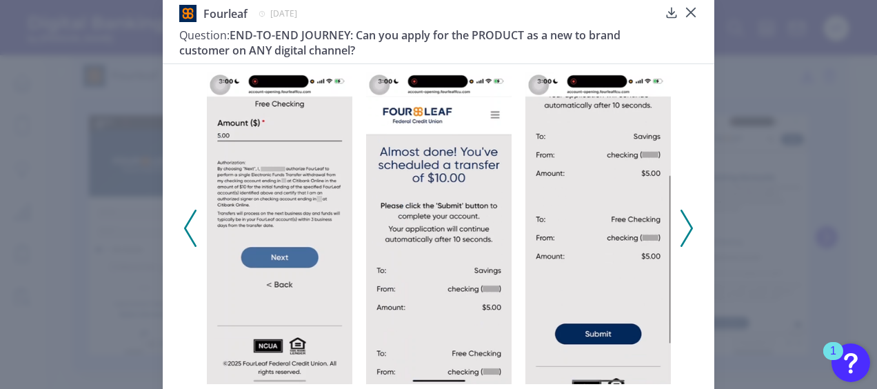
click at [689, 229] on icon at bounding box center [686, 227] width 12 height 37
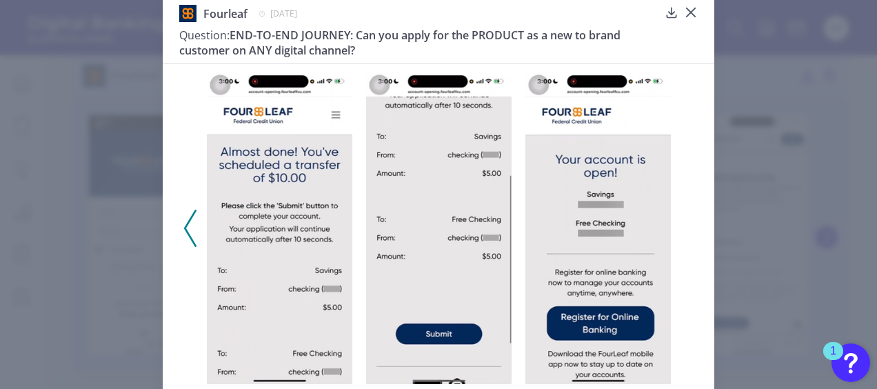
click at [185, 227] on icon at bounding box center [190, 227] width 12 height 37
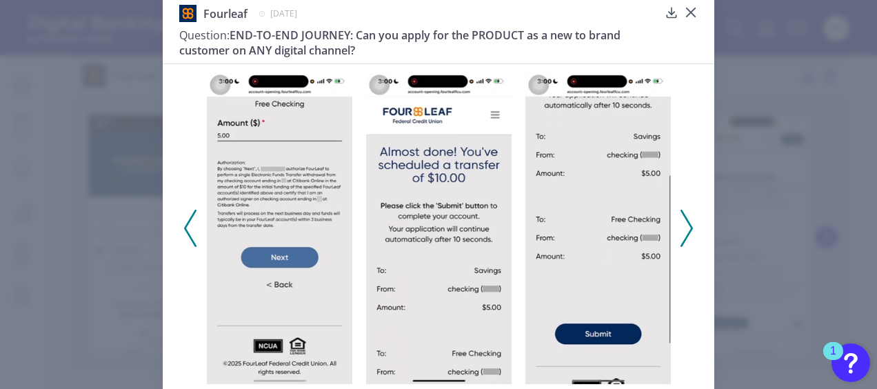
click at [185, 227] on icon at bounding box center [190, 227] width 12 height 37
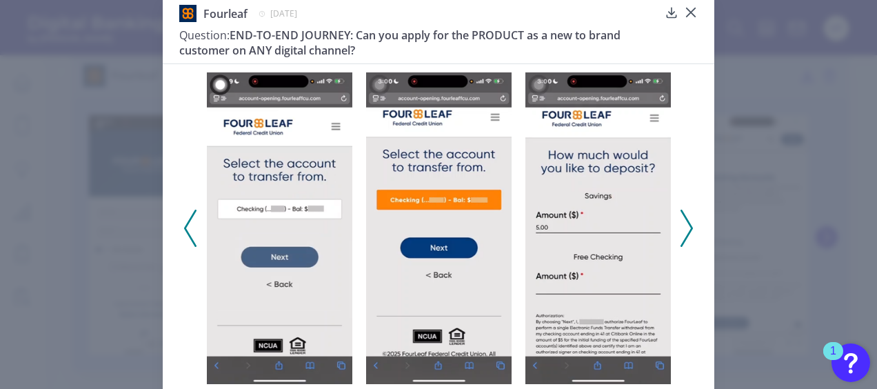
click at [185, 227] on icon at bounding box center [190, 227] width 12 height 37
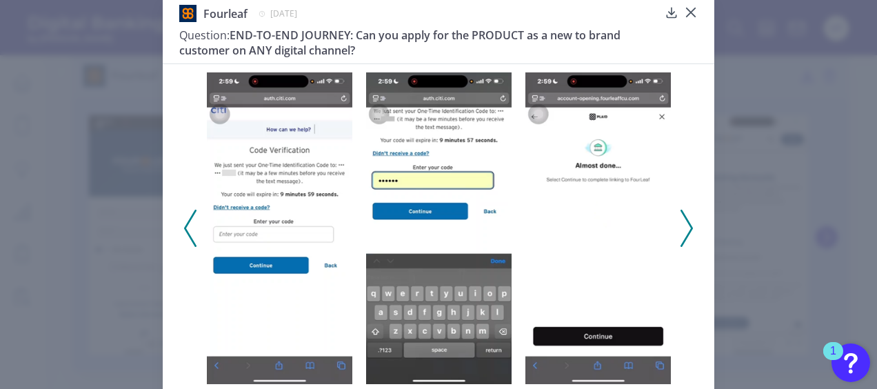
click at [184, 232] on icon at bounding box center [190, 227] width 12 height 37
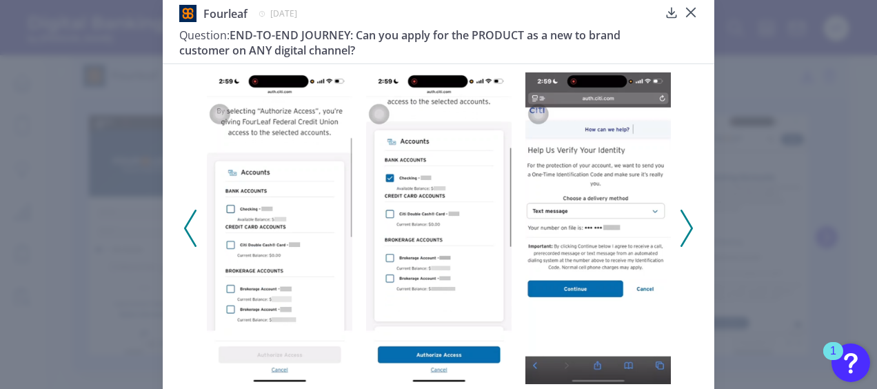
click at [184, 232] on icon at bounding box center [190, 227] width 12 height 37
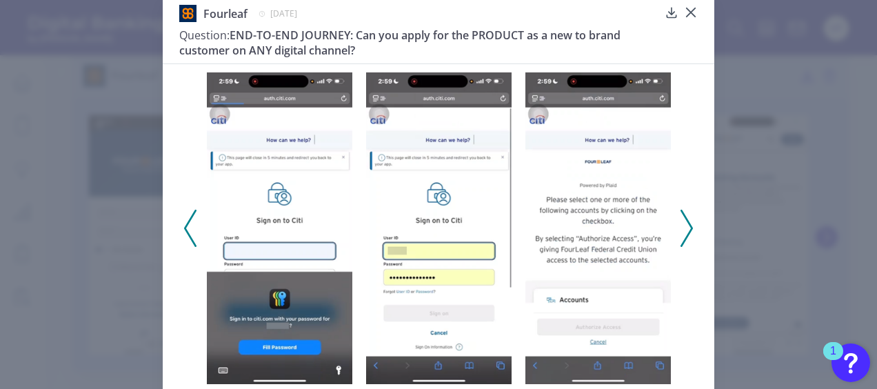
click at [184, 232] on icon at bounding box center [190, 227] width 12 height 37
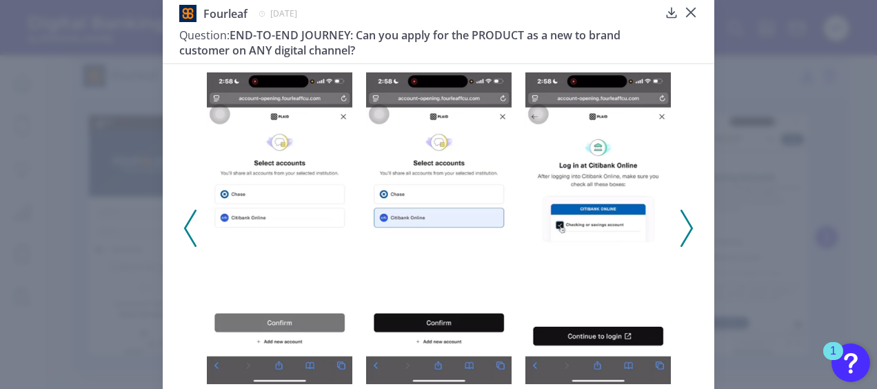
click at [185, 218] on icon at bounding box center [190, 227] width 12 height 37
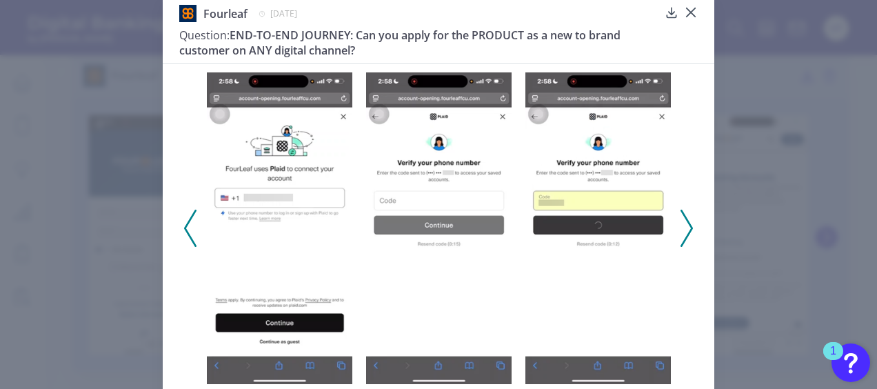
click at [185, 218] on icon at bounding box center [190, 227] width 12 height 37
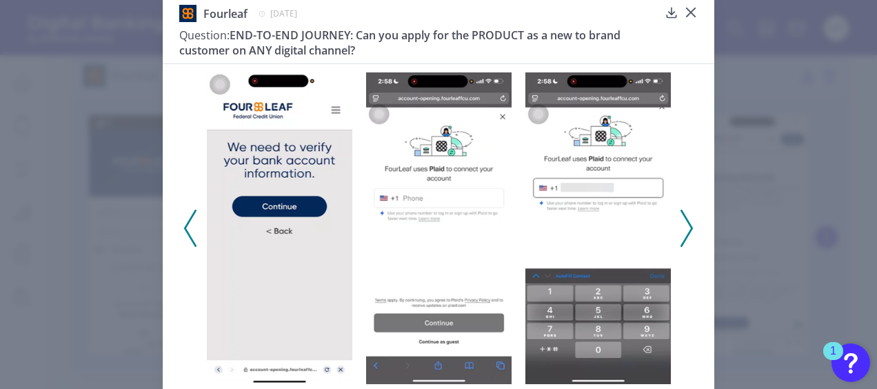
click at [185, 218] on icon at bounding box center [190, 227] width 12 height 37
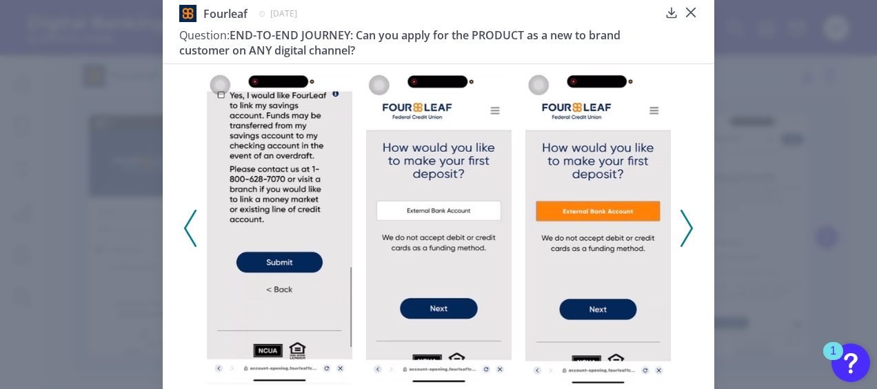
click at [681, 217] on icon at bounding box center [686, 227] width 12 height 37
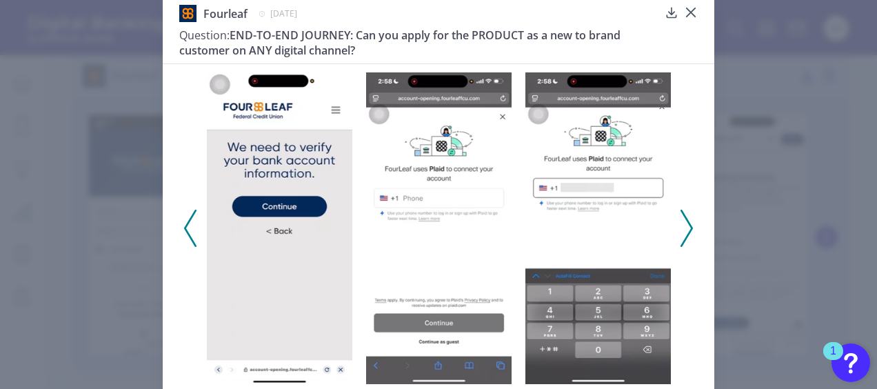
click at [185, 227] on icon at bounding box center [190, 227] width 12 height 37
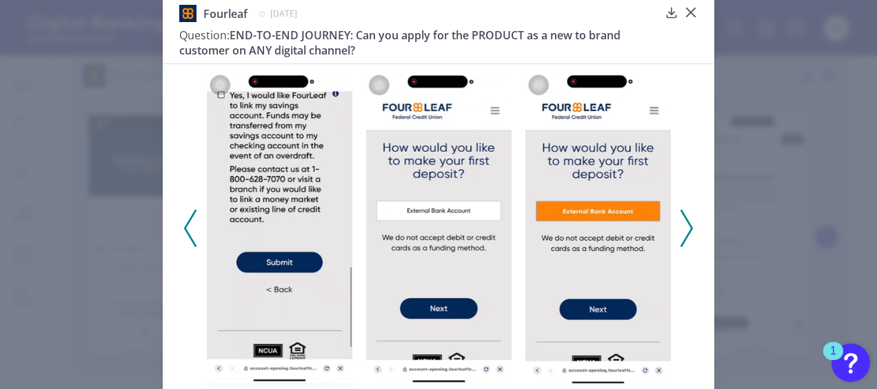
click at [185, 223] on polyline at bounding box center [190, 227] width 10 height 35
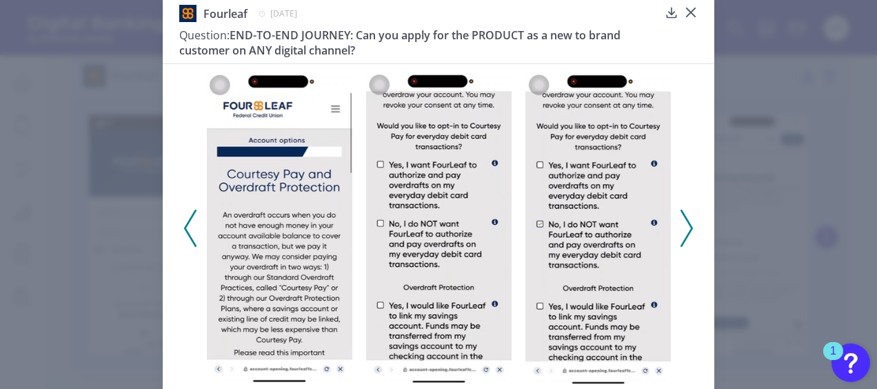
click at [184, 222] on icon at bounding box center [190, 227] width 12 height 37
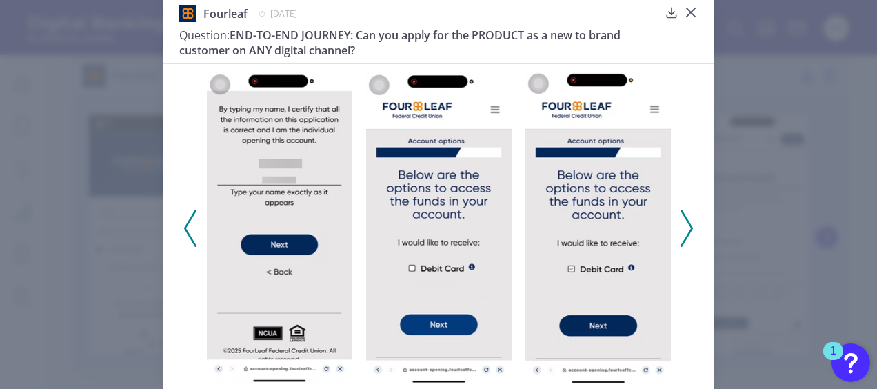
click at [187, 238] on icon at bounding box center [190, 227] width 12 height 37
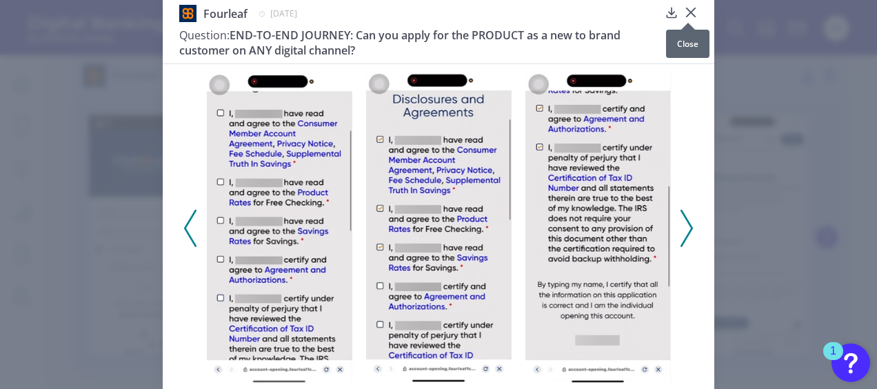
click at [692, 11] on icon at bounding box center [691, 13] width 14 height 14
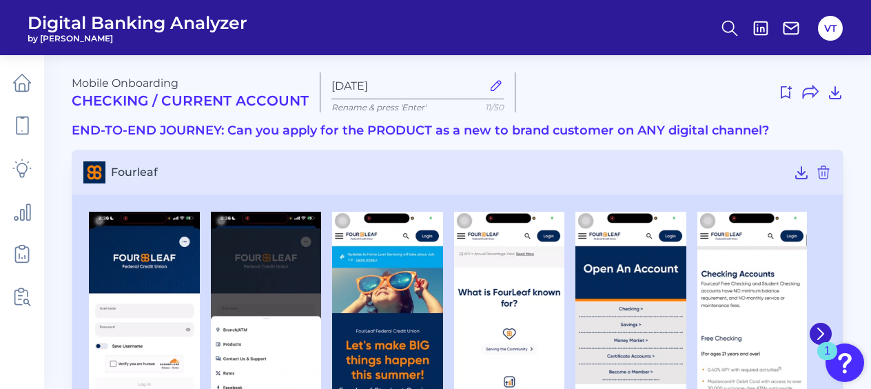
scroll to position [0, 0]
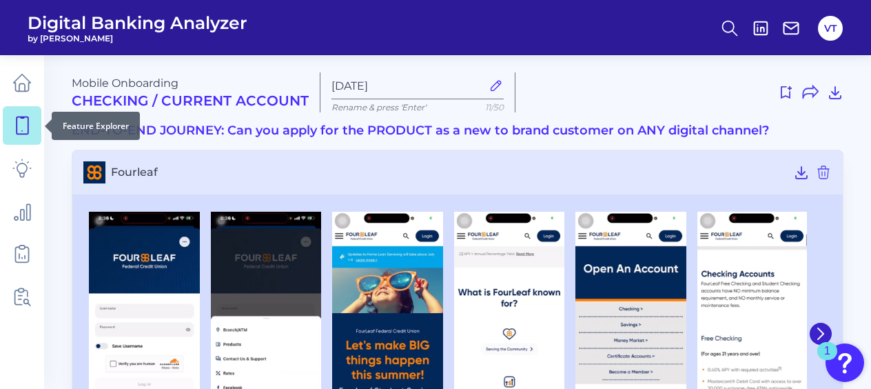
click at [32, 130] on link at bounding box center [22, 125] width 39 height 39
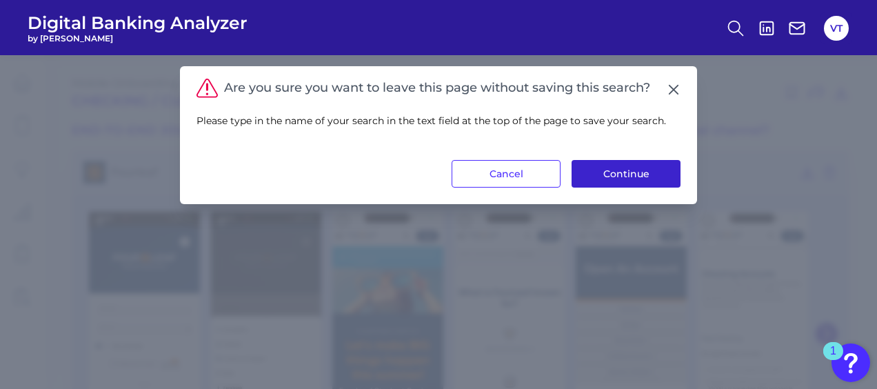
click at [613, 176] on button "Continue" at bounding box center [625, 174] width 109 height 28
